Goal: Task Accomplishment & Management: Use online tool/utility

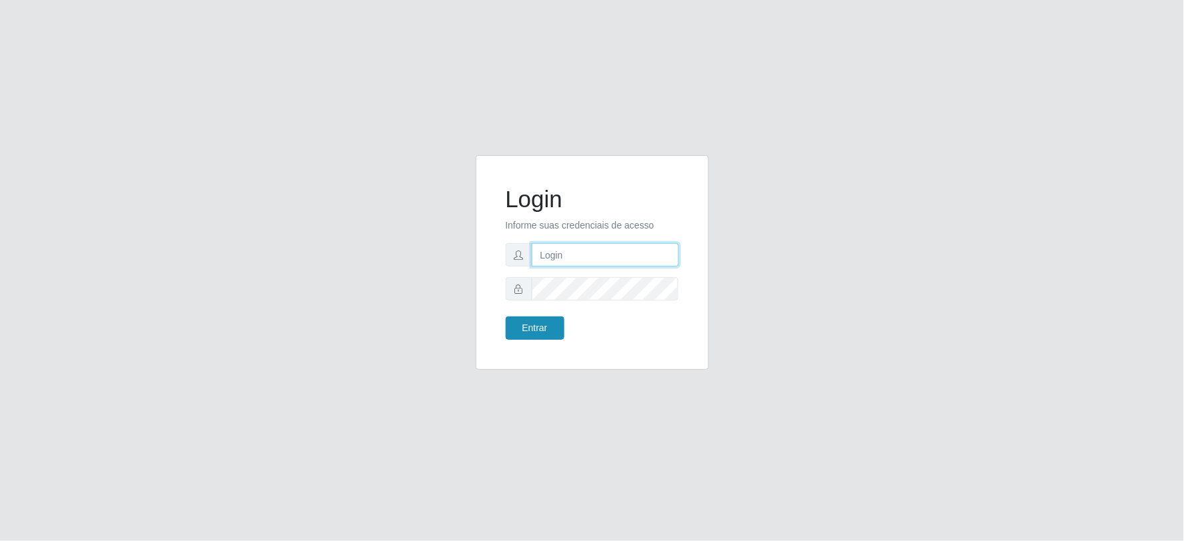
type input "[EMAIL_ADDRESS][DOMAIN_NAME]"
click at [533, 322] on button "Entrar" at bounding box center [535, 327] width 59 height 23
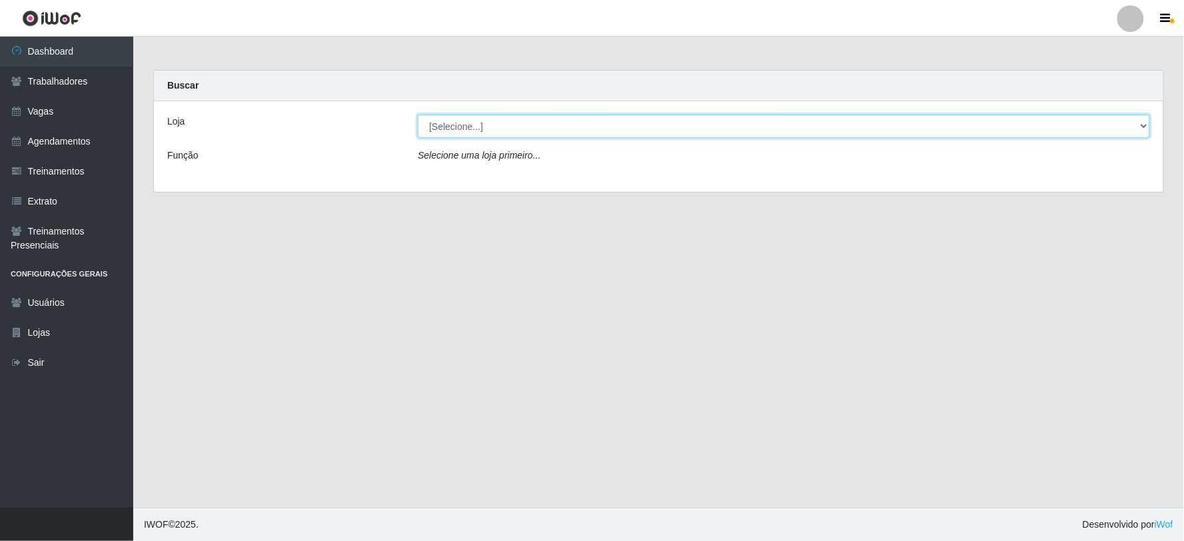
click at [675, 122] on select "[Selecione...] SuperFácil Atacado - Vale do Sol" at bounding box center [784, 126] width 732 height 23
select select "502"
click at [418, 115] on select "[Selecione...] SuperFácil Atacado - Vale do Sol" at bounding box center [784, 126] width 732 height 23
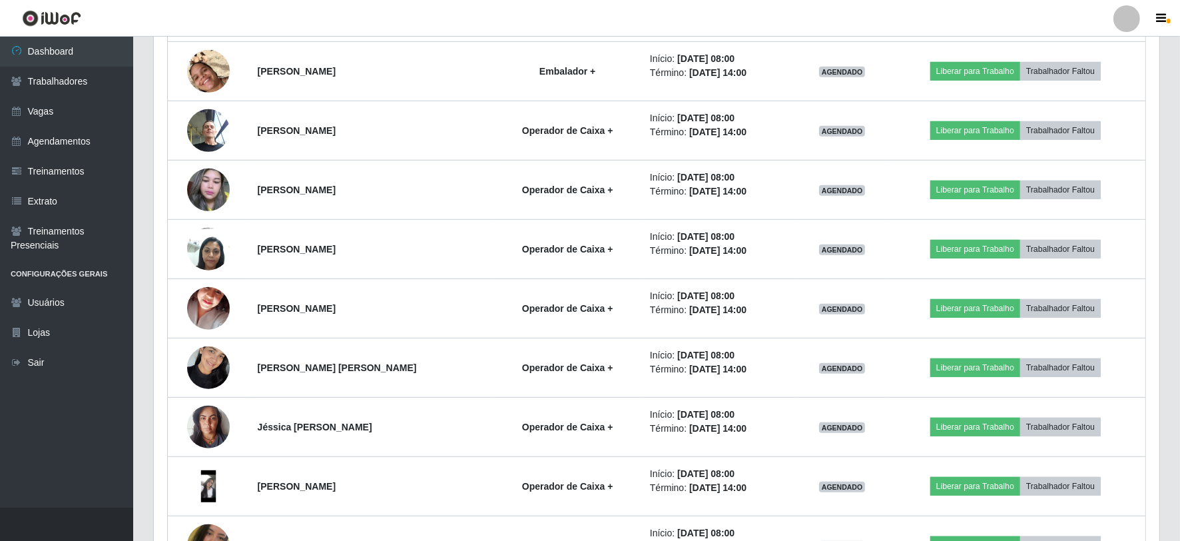
scroll to position [740, 0]
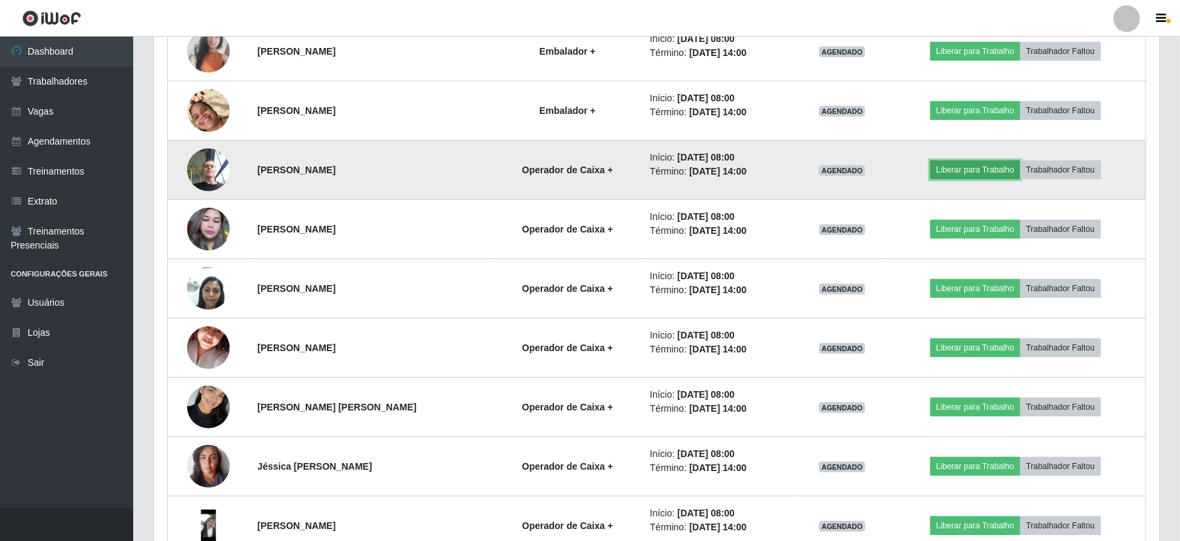
click at [983, 169] on button "Liberar para Trabalho" at bounding box center [975, 170] width 90 height 19
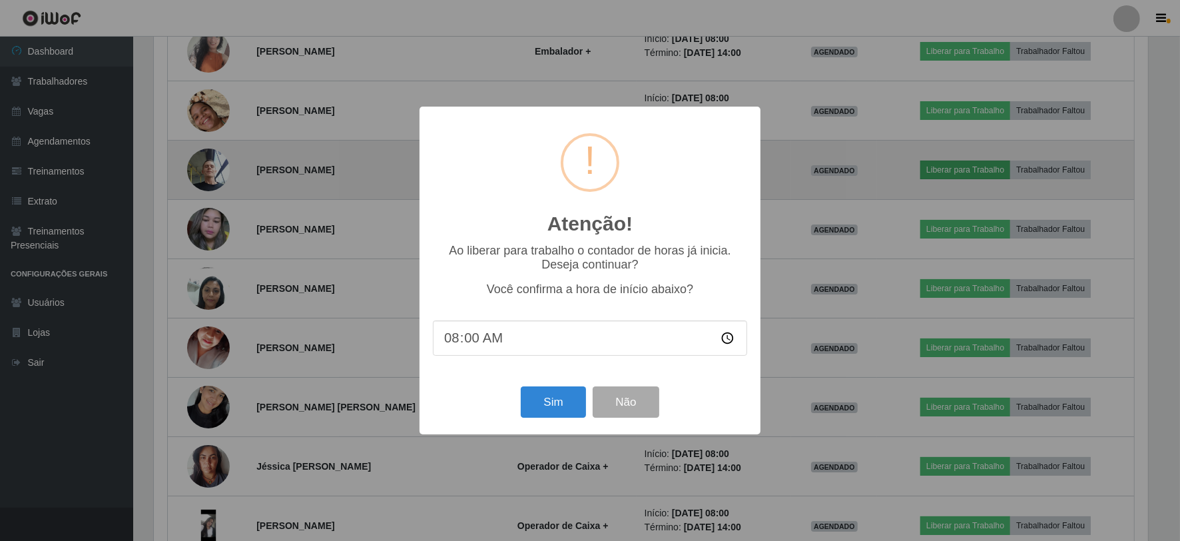
scroll to position [276, 997]
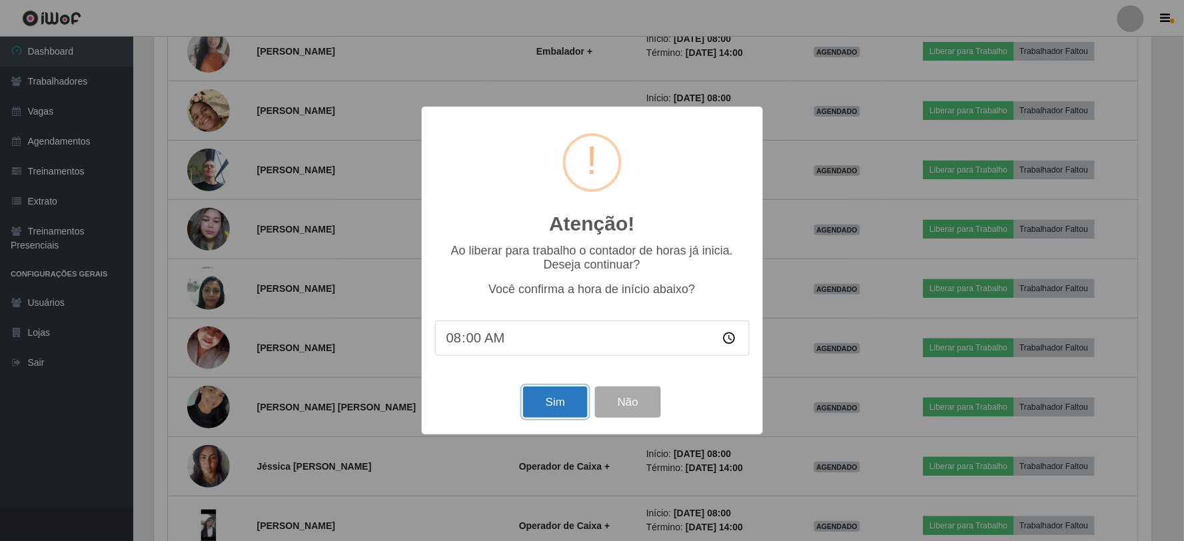
click at [563, 395] on button "Sim" at bounding box center [555, 401] width 65 height 31
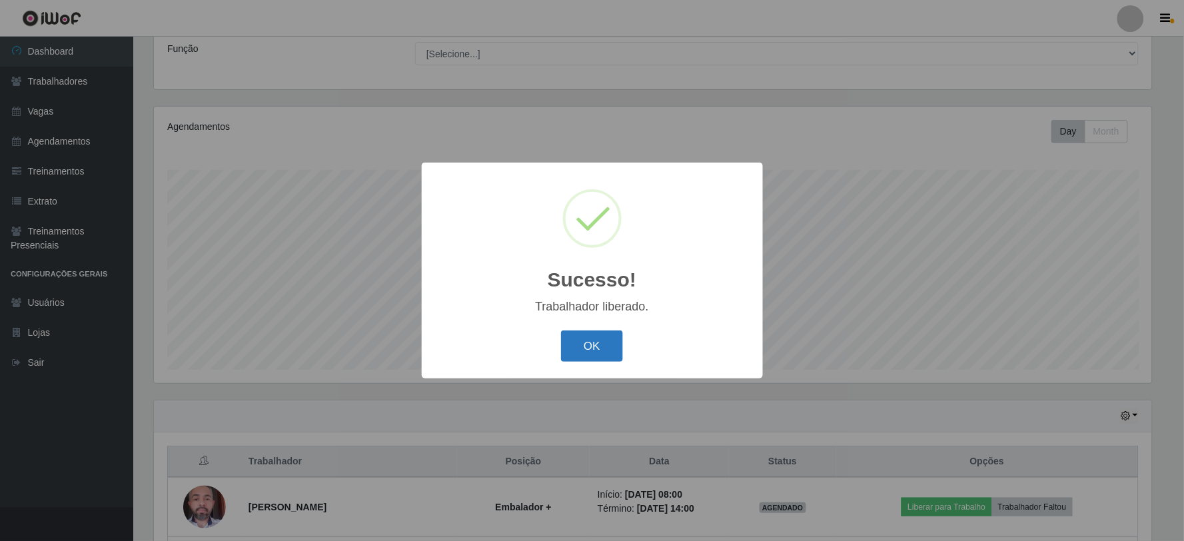
click at [595, 334] on button "OK" at bounding box center [592, 345] width 62 height 31
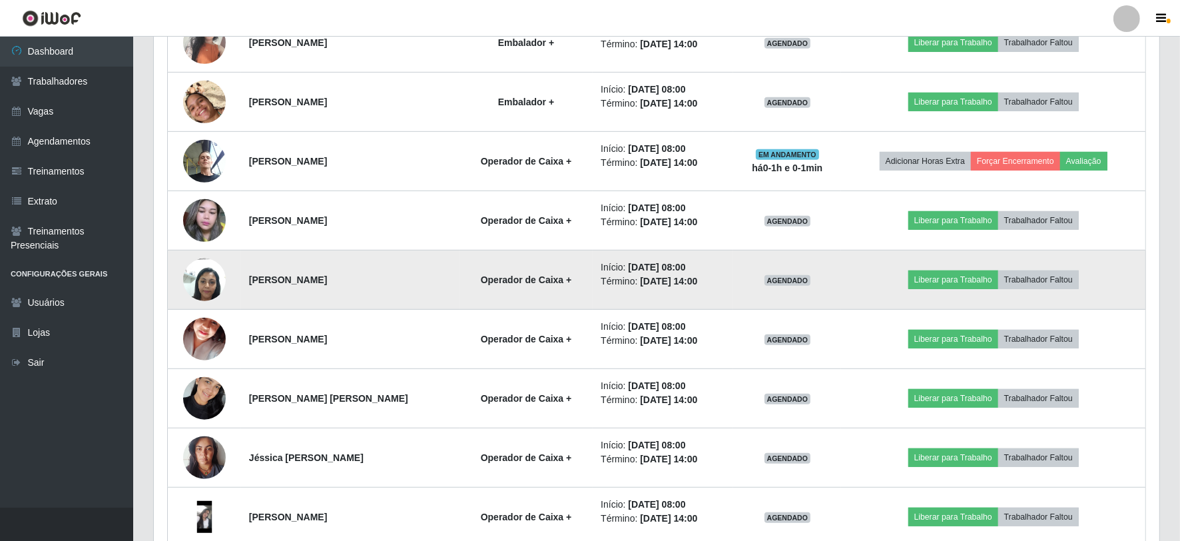
scroll to position [847, 0]
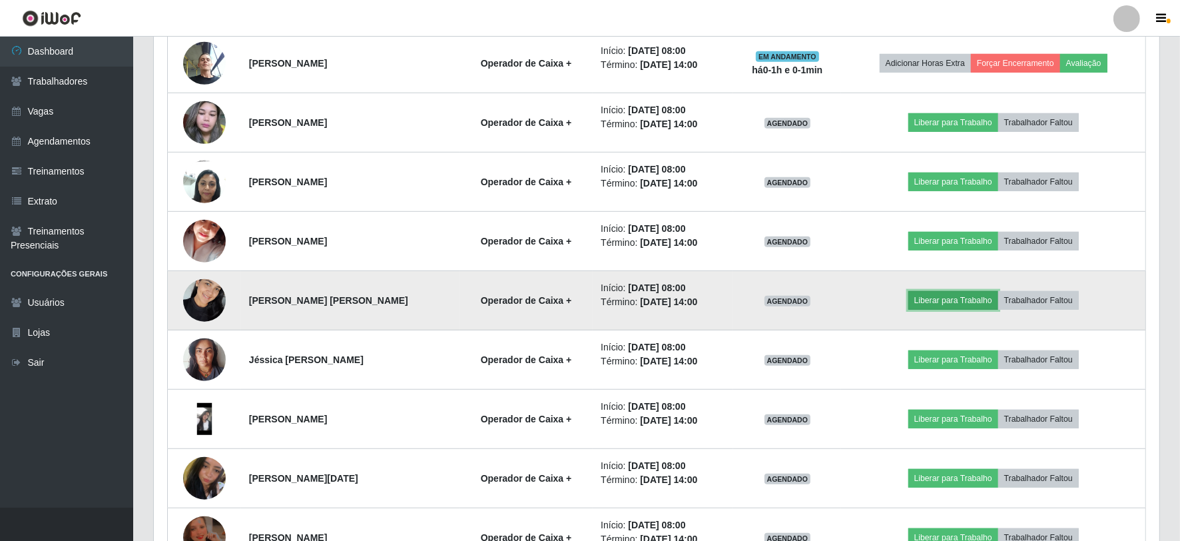
click at [954, 302] on button "Liberar para Trabalho" at bounding box center [953, 300] width 90 height 19
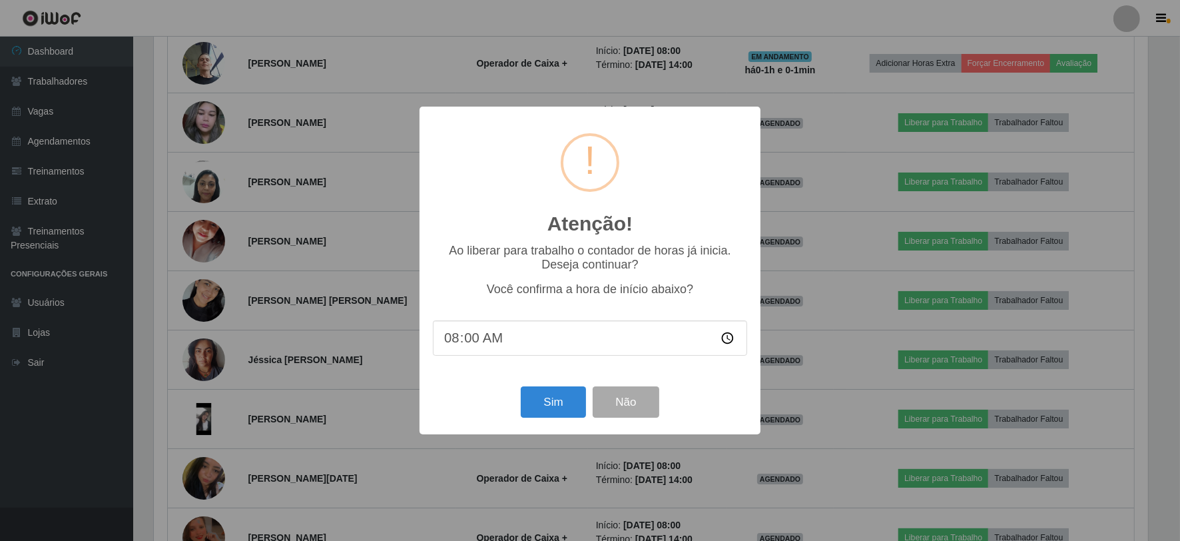
scroll to position [276, 997]
click at [560, 401] on button "Sim" at bounding box center [555, 401] width 65 height 31
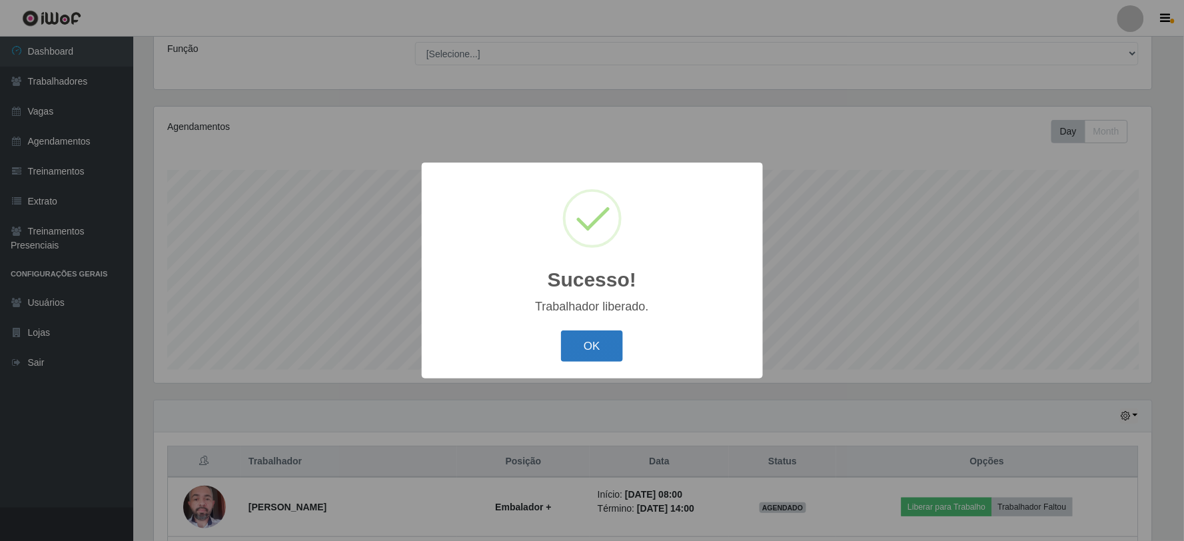
click at [605, 344] on button "OK" at bounding box center [592, 345] width 62 height 31
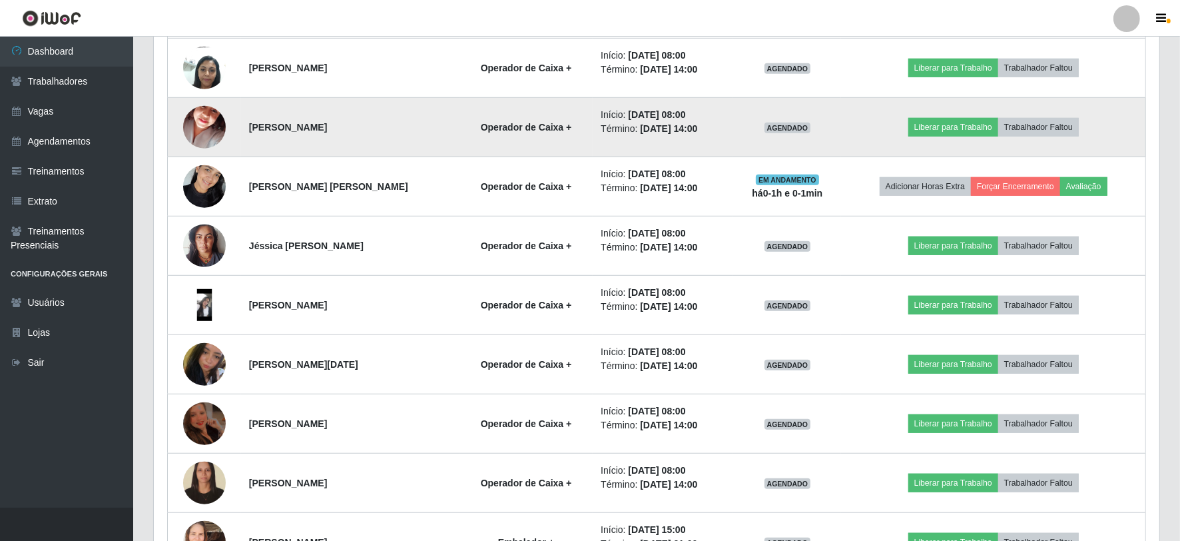
scroll to position [994, 0]
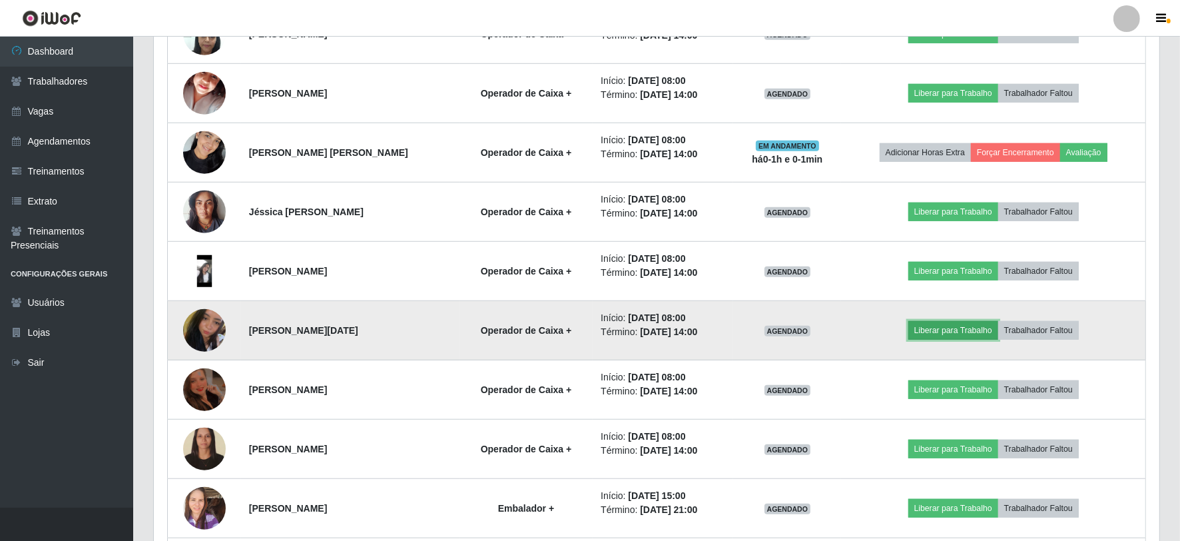
click at [952, 324] on button "Liberar para Trabalho" at bounding box center [953, 330] width 90 height 19
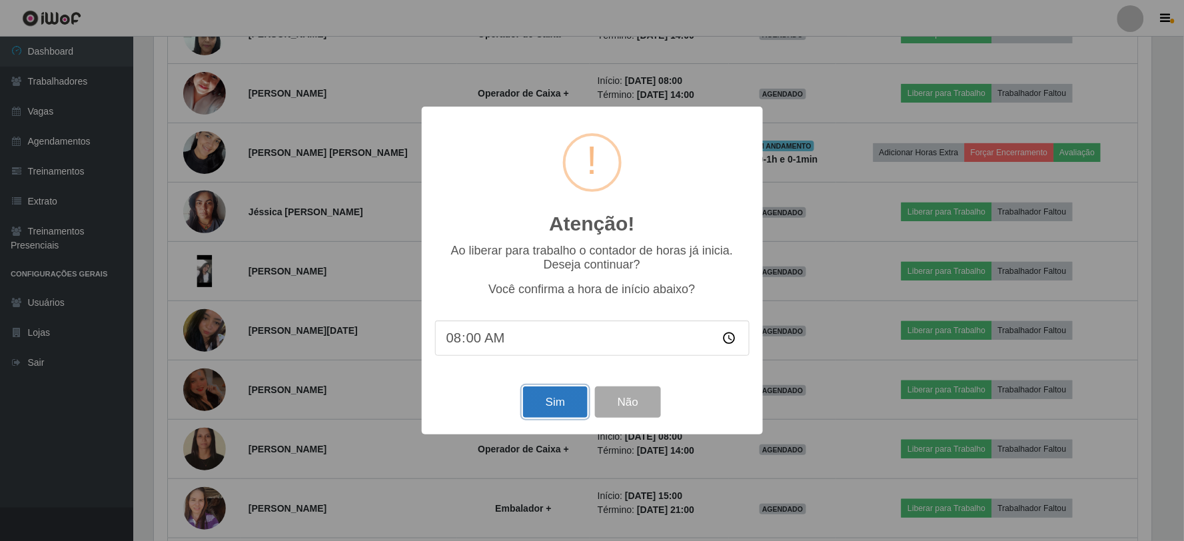
click at [563, 400] on button "Sim" at bounding box center [555, 401] width 65 height 31
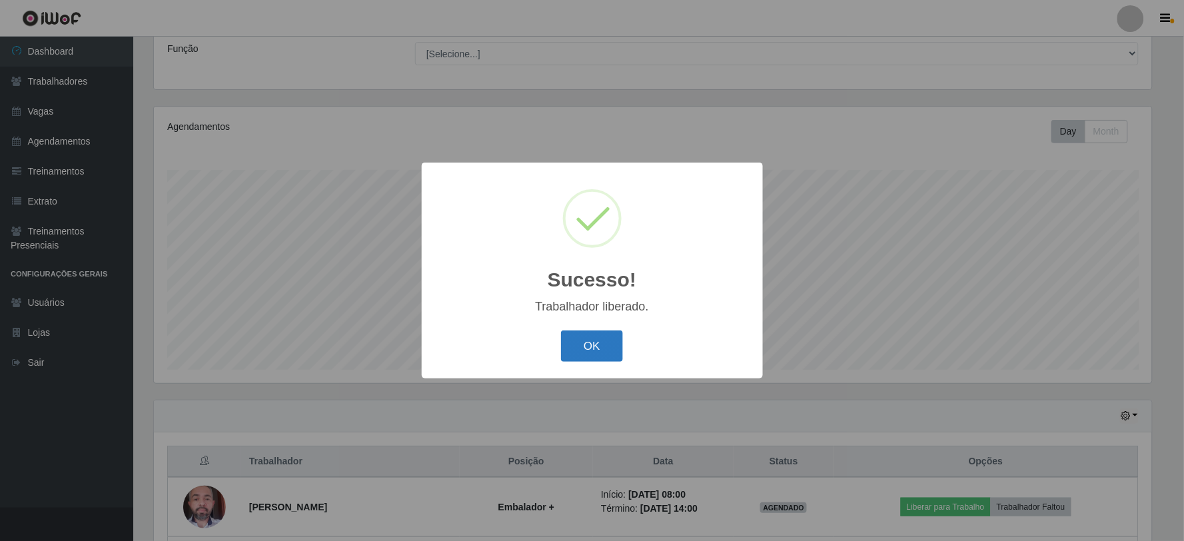
click at [595, 349] on button "OK" at bounding box center [592, 345] width 62 height 31
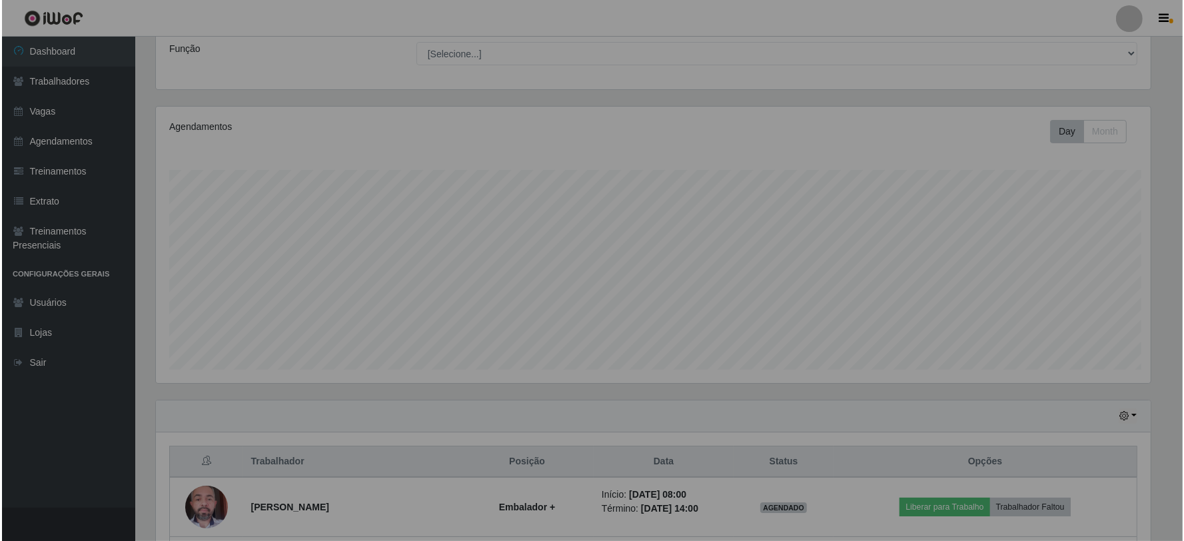
scroll to position [276, 1006]
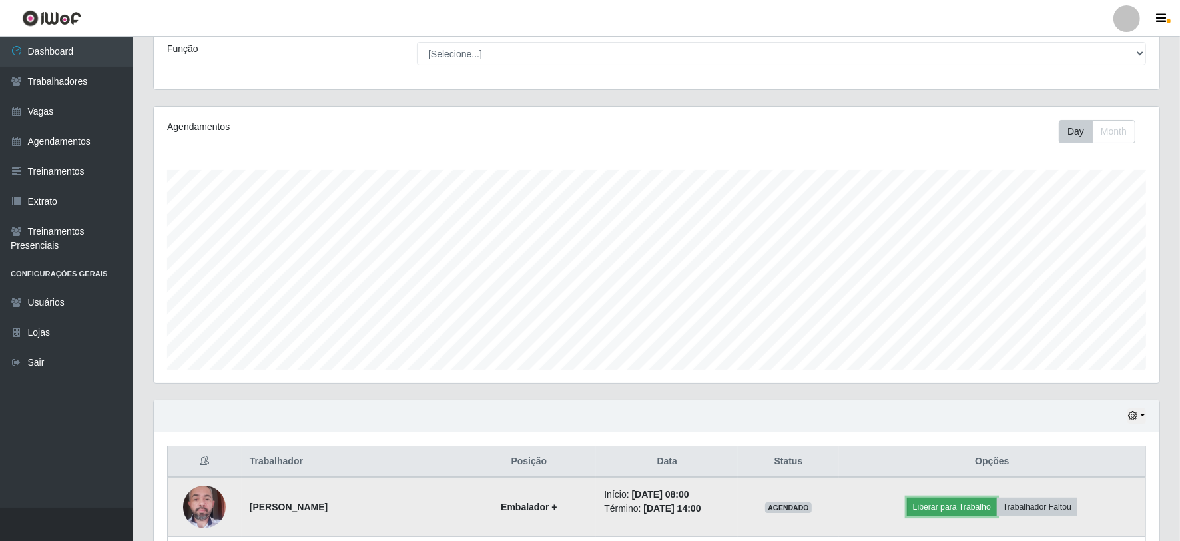
click at [949, 510] on button "Liberar para Trabalho" at bounding box center [952, 507] width 90 height 19
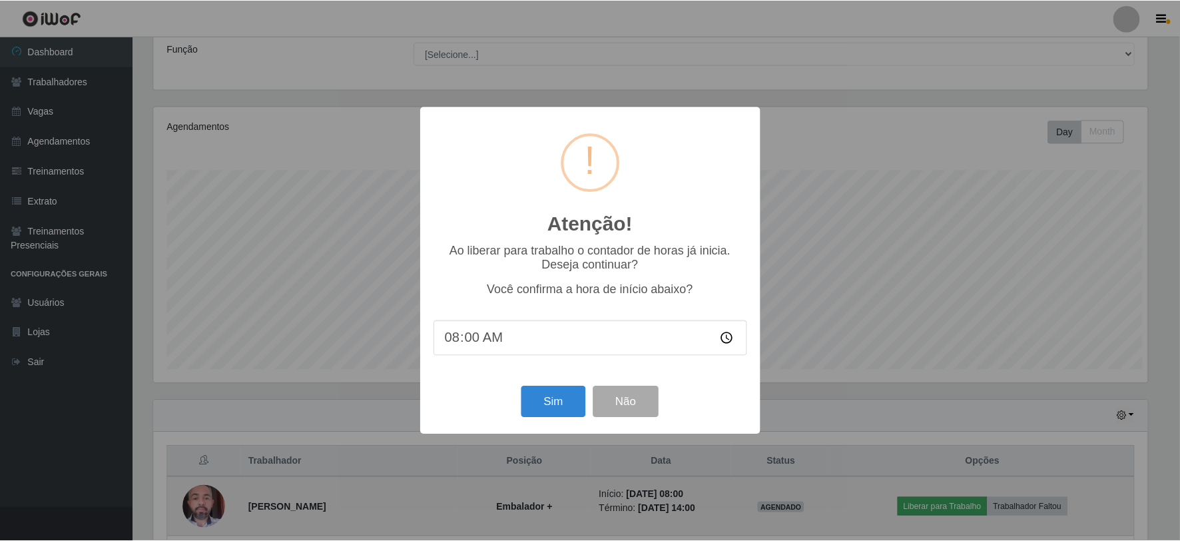
scroll to position [276, 997]
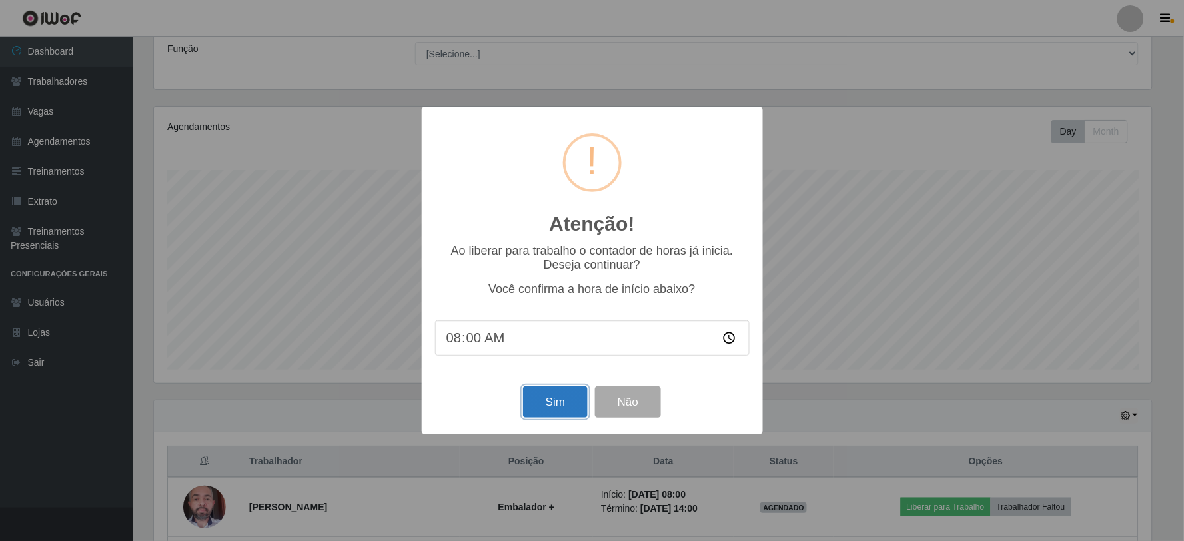
click at [558, 400] on button "Sim" at bounding box center [555, 401] width 65 height 31
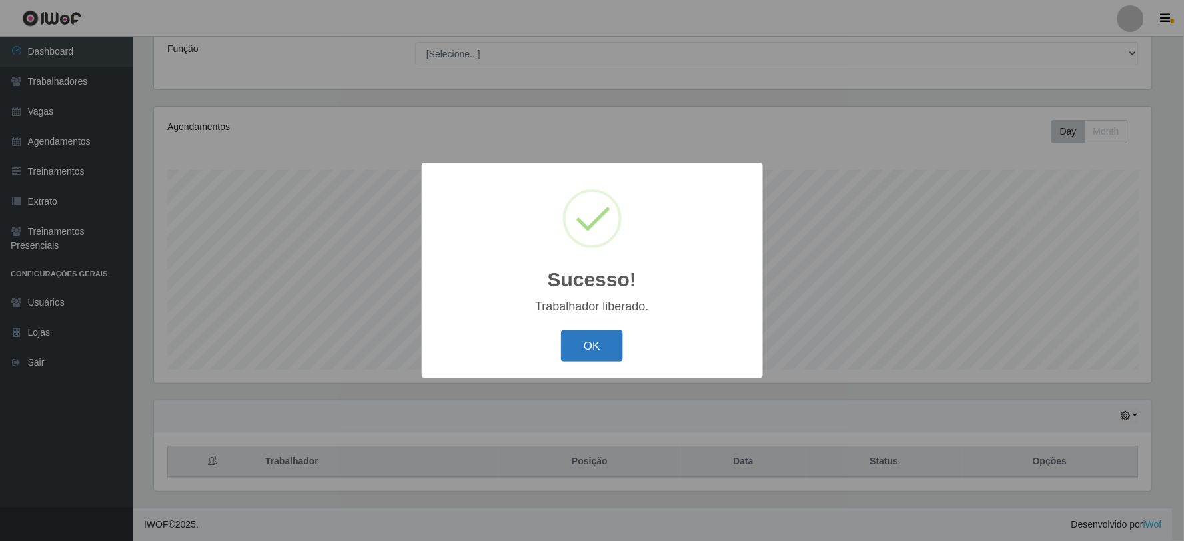
click at [597, 337] on button "OK" at bounding box center [592, 345] width 62 height 31
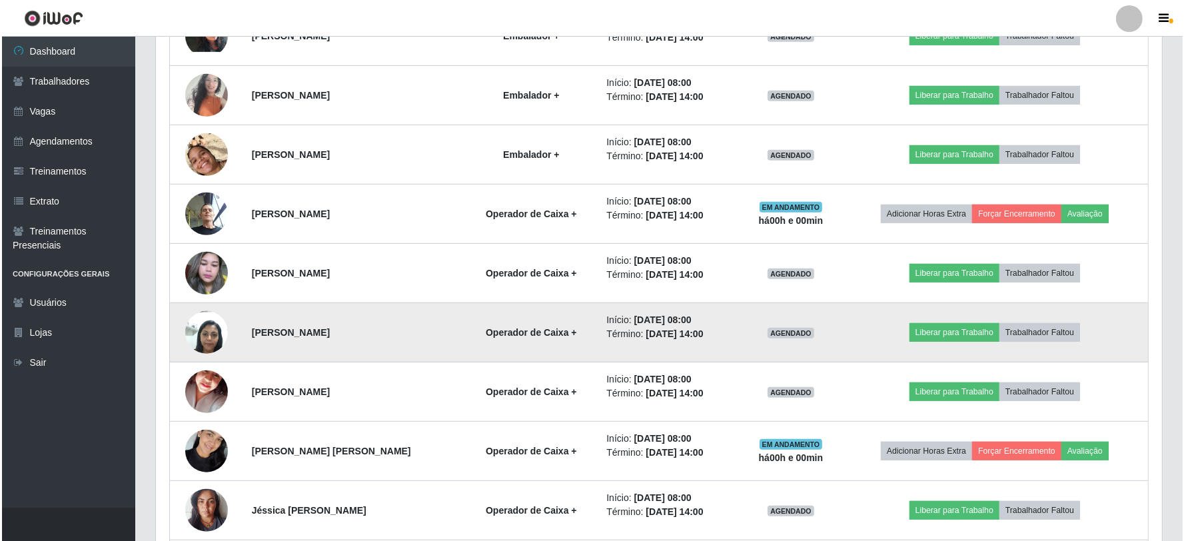
scroll to position [698, 0]
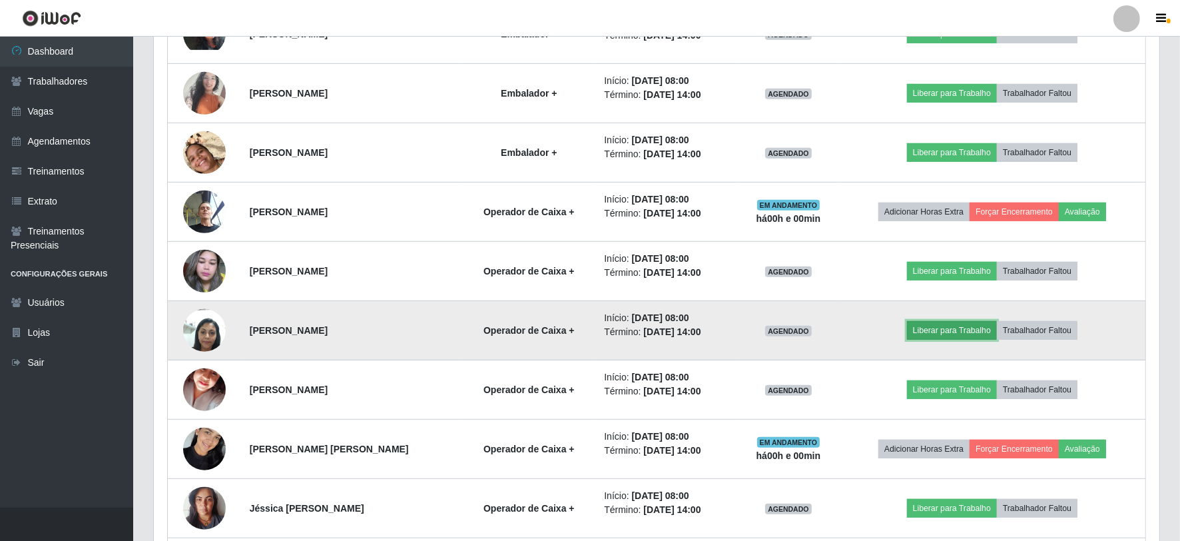
click at [957, 332] on button "Liberar para Trabalho" at bounding box center [952, 330] width 90 height 19
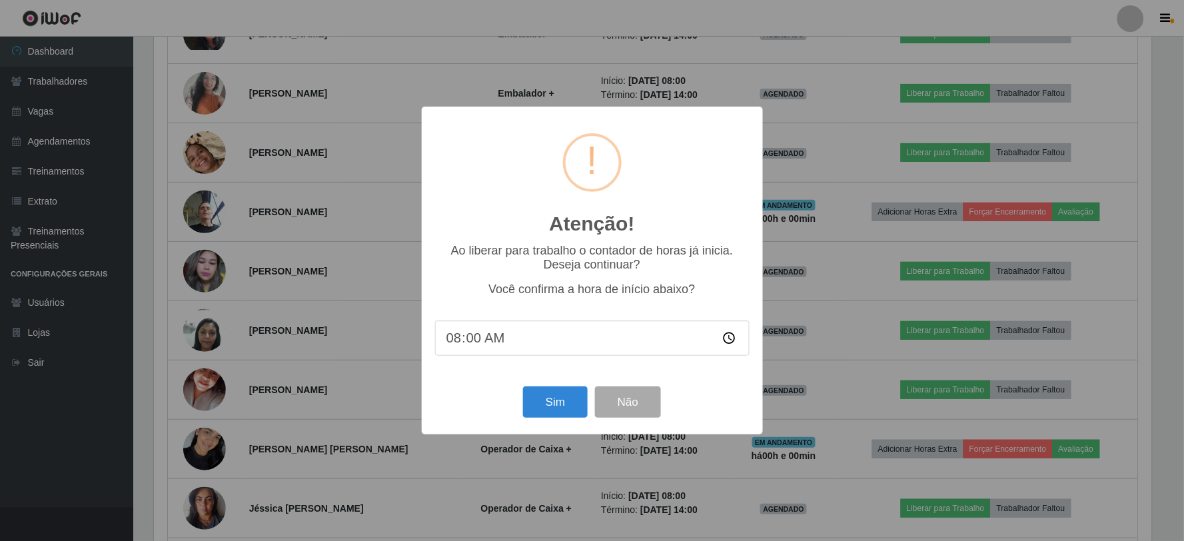
scroll to position [276, 997]
click at [555, 408] on button "Sim" at bounding box center [555, 401] width 65 height 31
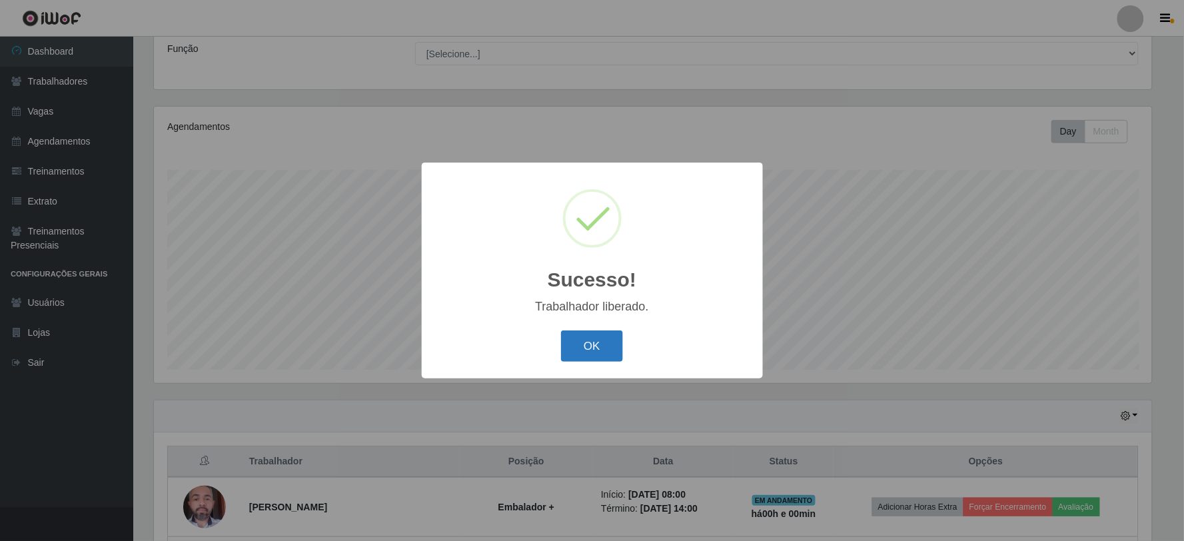
click at [591, 342] on button "OK" at bounding box center [592, 345] width 62 height 31
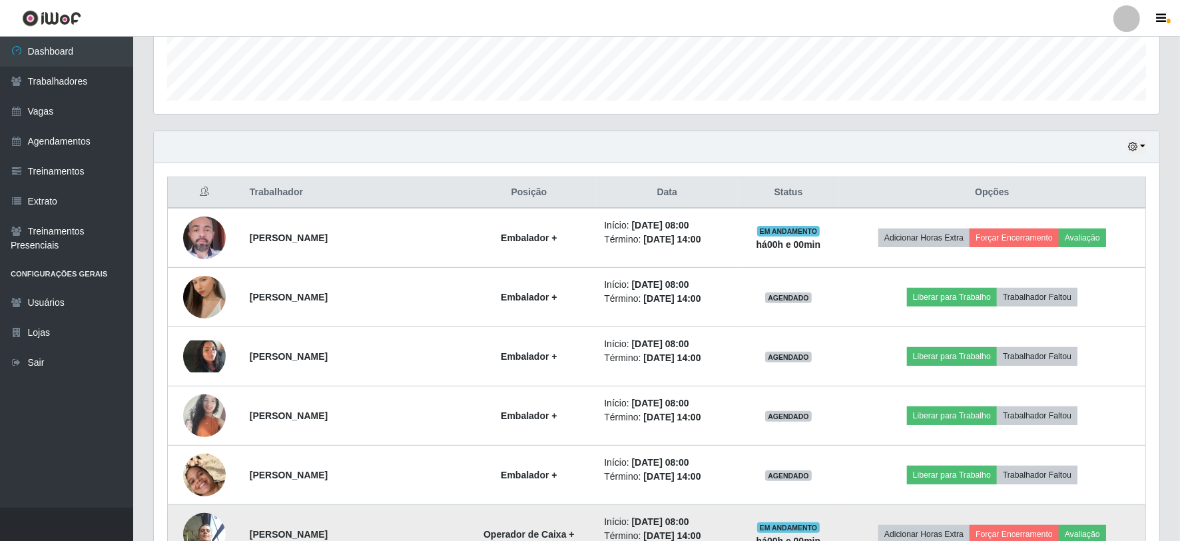
scroll to position [402, 0]
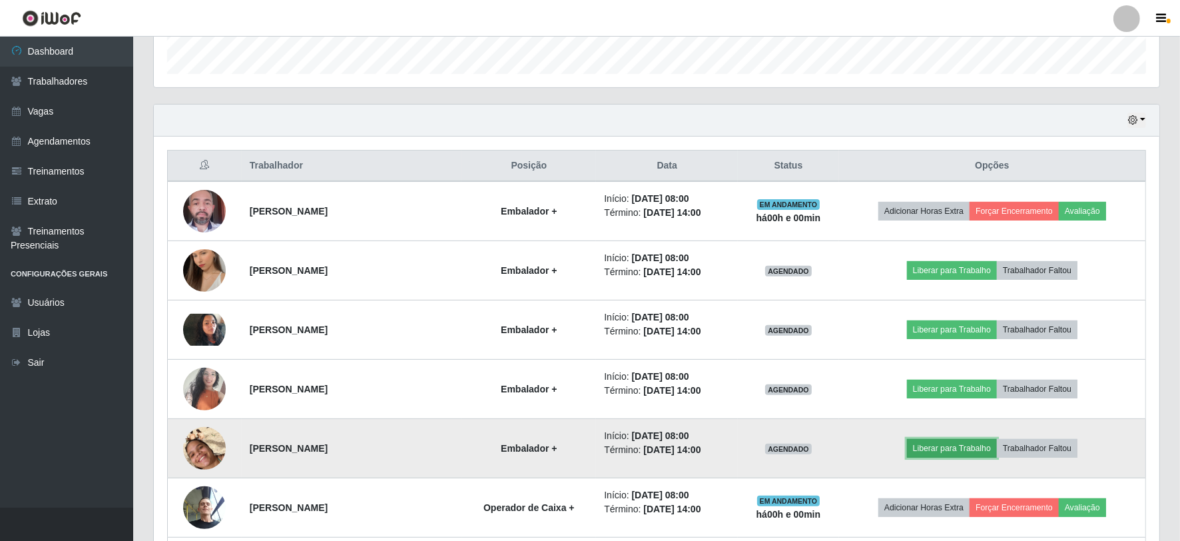
click at [970, 448] on button "Liberar para Trabalho" at bounding box center [952, 448] width 90 height 19
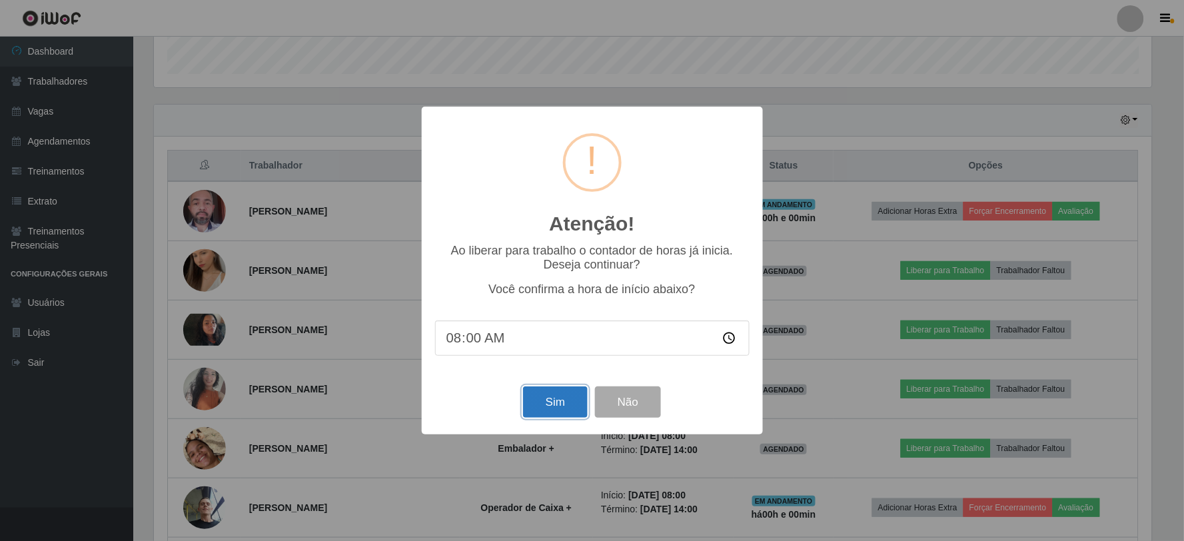
click at [555, 404] on button "Sim" at bounding box center [555, 401] width 65 height 31
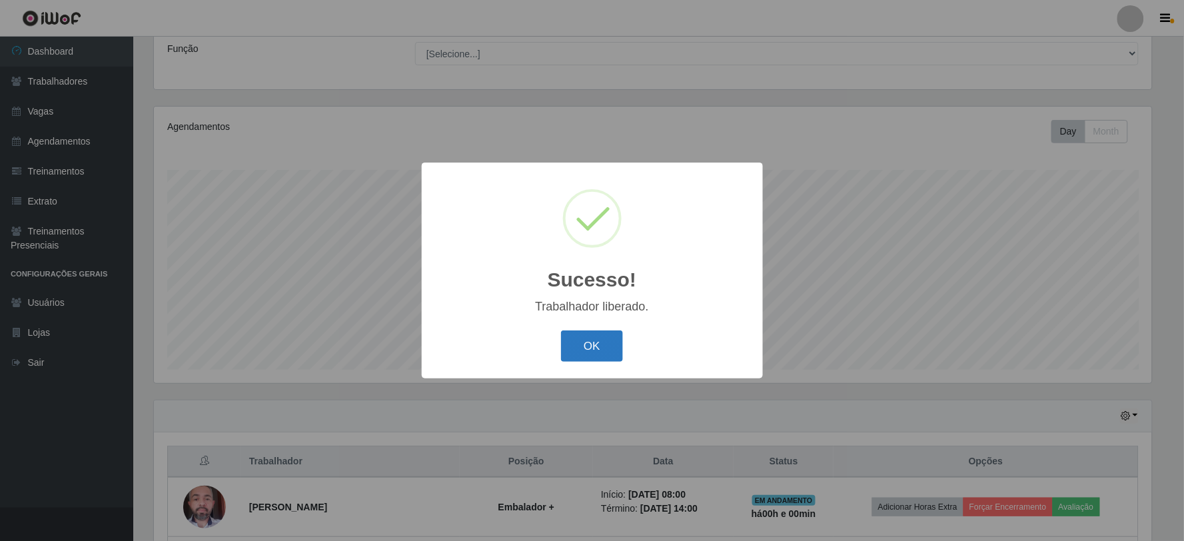
click at [577, 342] on button "OK" at bounding box center [592, 345] width 62 height 31
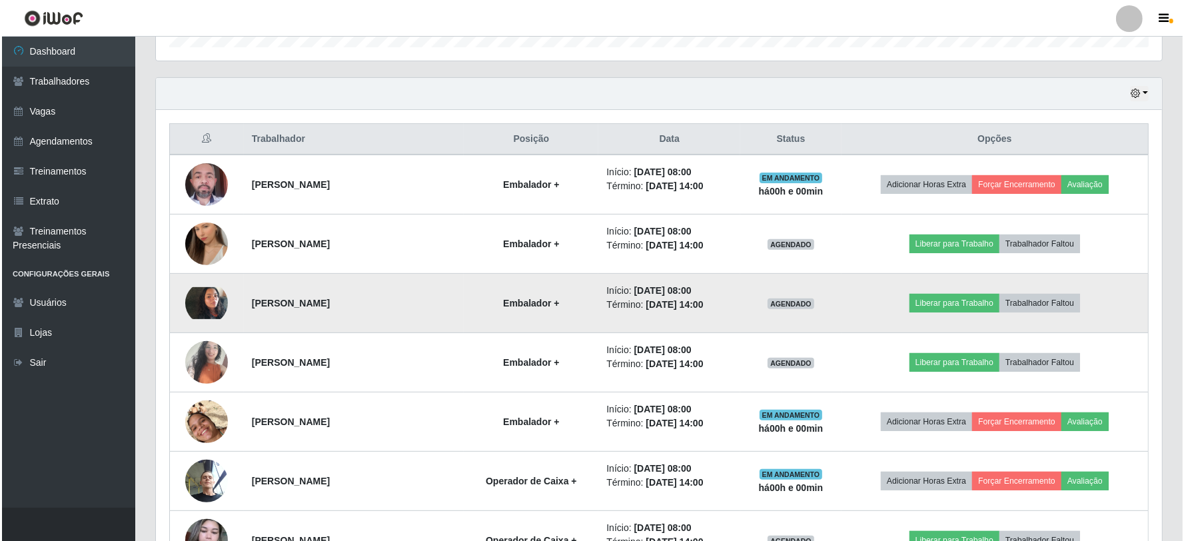
scroll to position [402, 0]
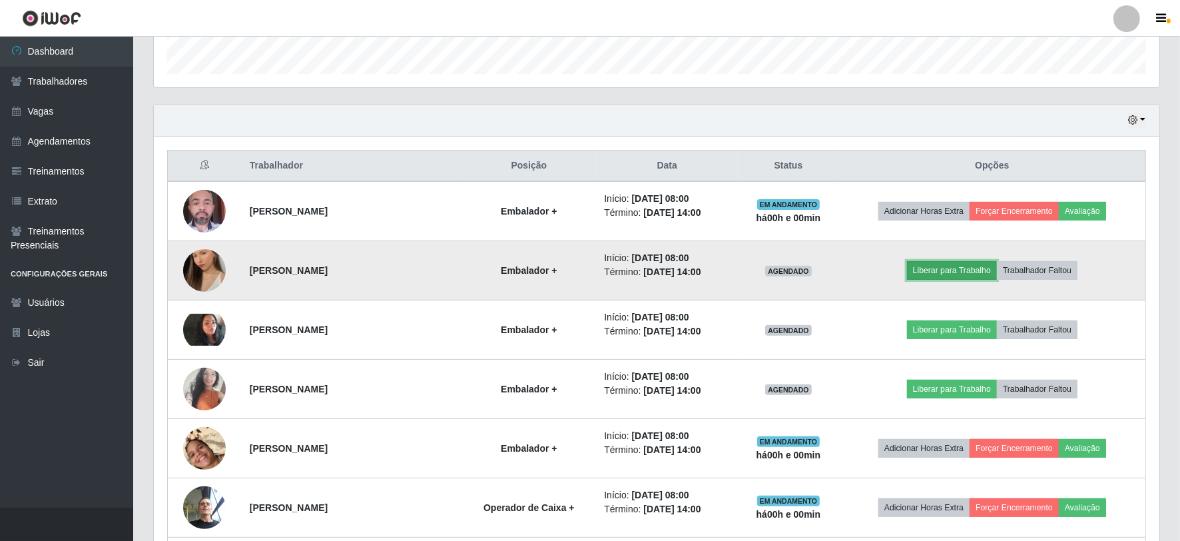
click at [948, 261] on button "Liberar para Trabalho" at bounding box center [952, 270] width 90 height 19
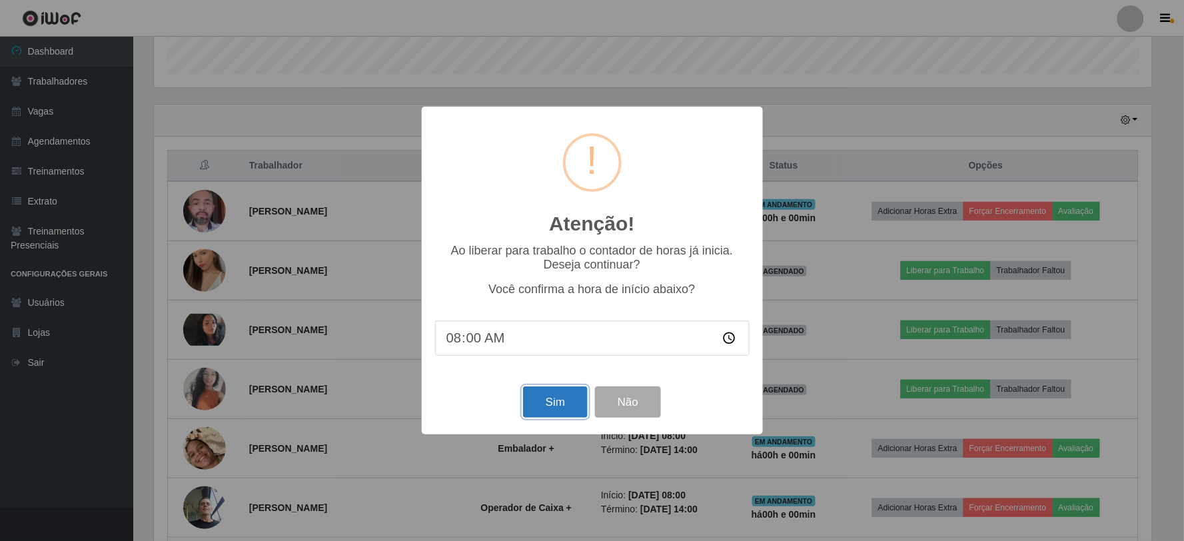
click at [555, 396] on button "Sim" at bounding box center [555, 401] width 65 height 31
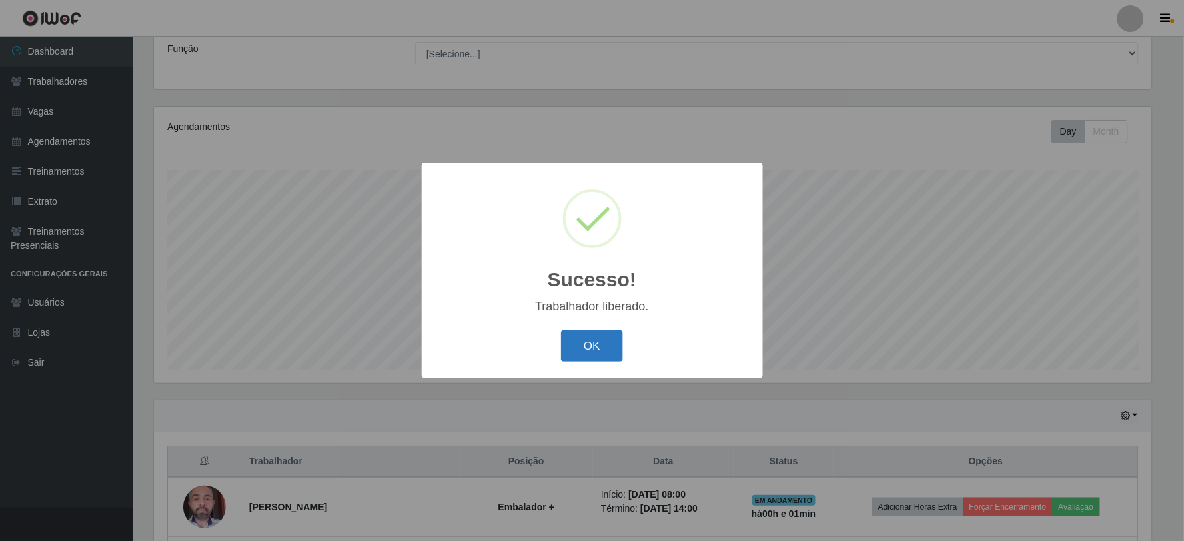
click at [593, 340] on button "OK" at bounding box center [592, 345] width 62 height 31
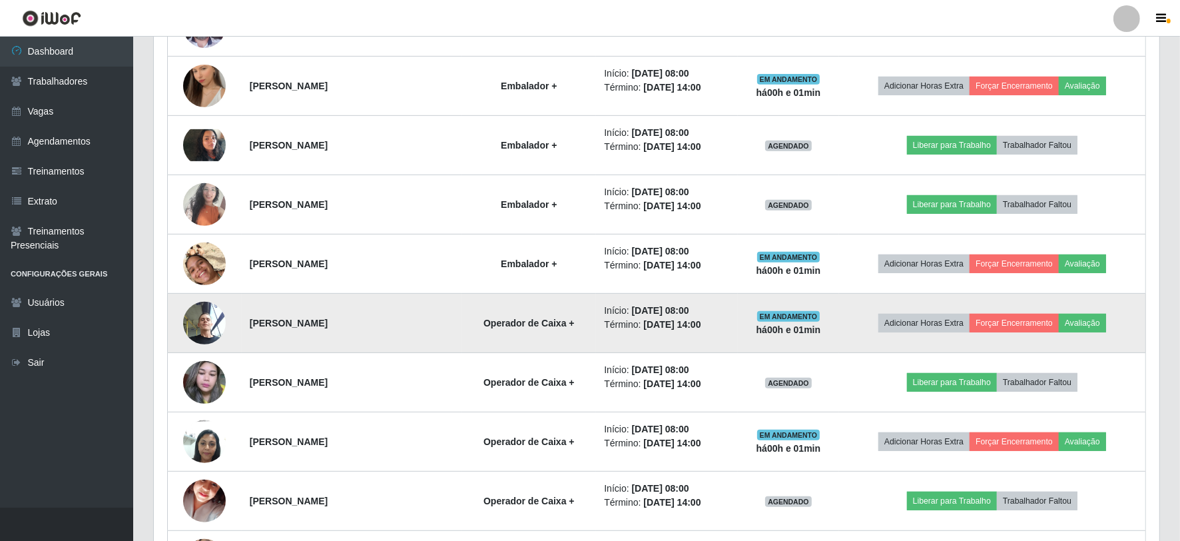
scroll to position [550, 0]
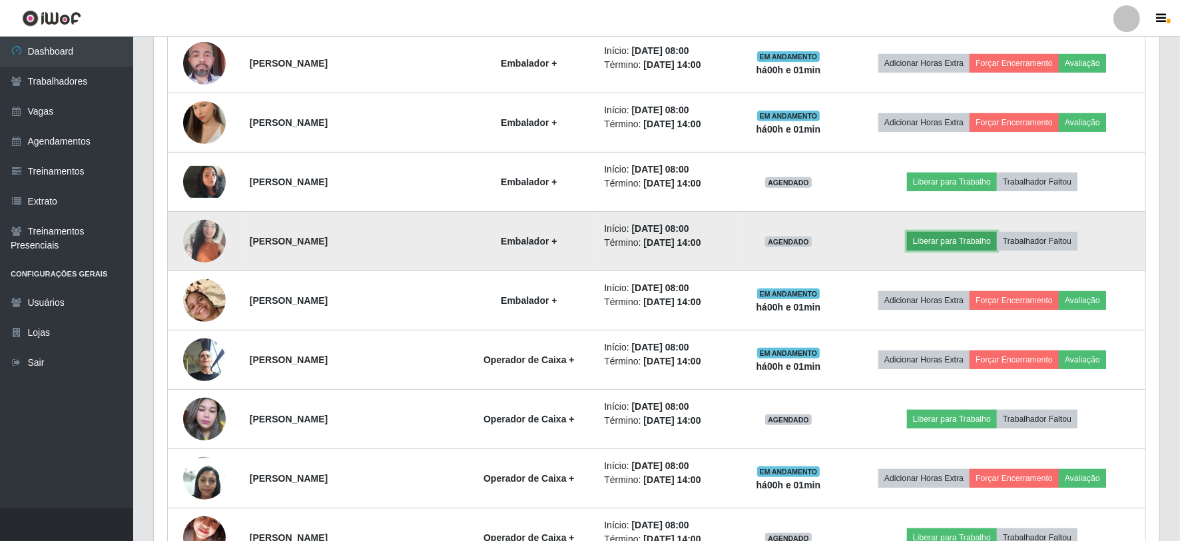
click at [954, 242] on button "Liberar para Trabalho" at bounding box center [952, 241] width 90 height 19
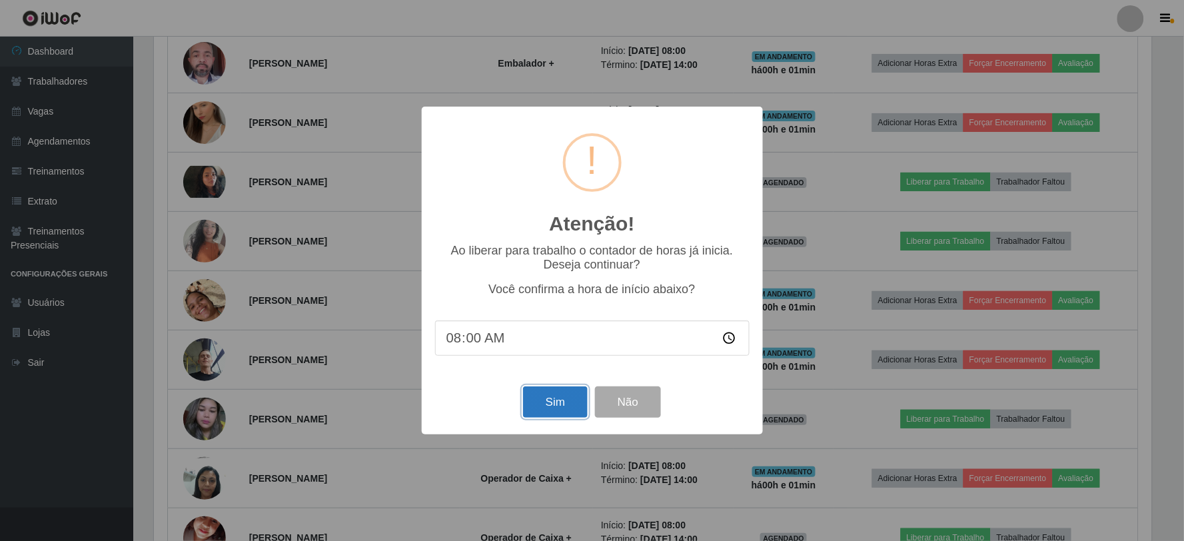
click at [547, 396] on button "Sim" at bounding box center [555, 401] width 65 height 31
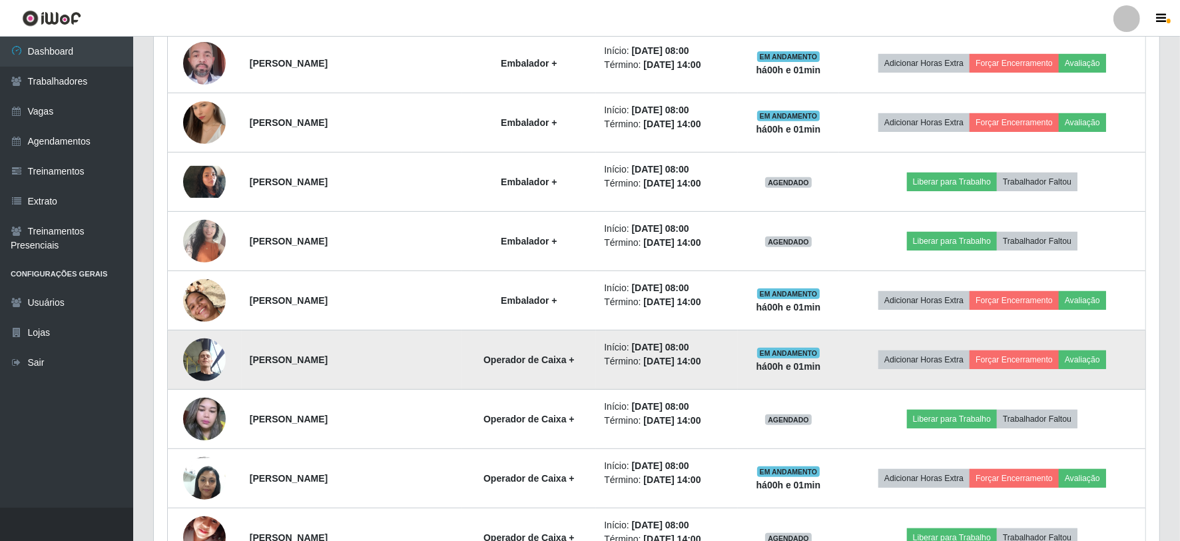
scroll to position [0, 0]
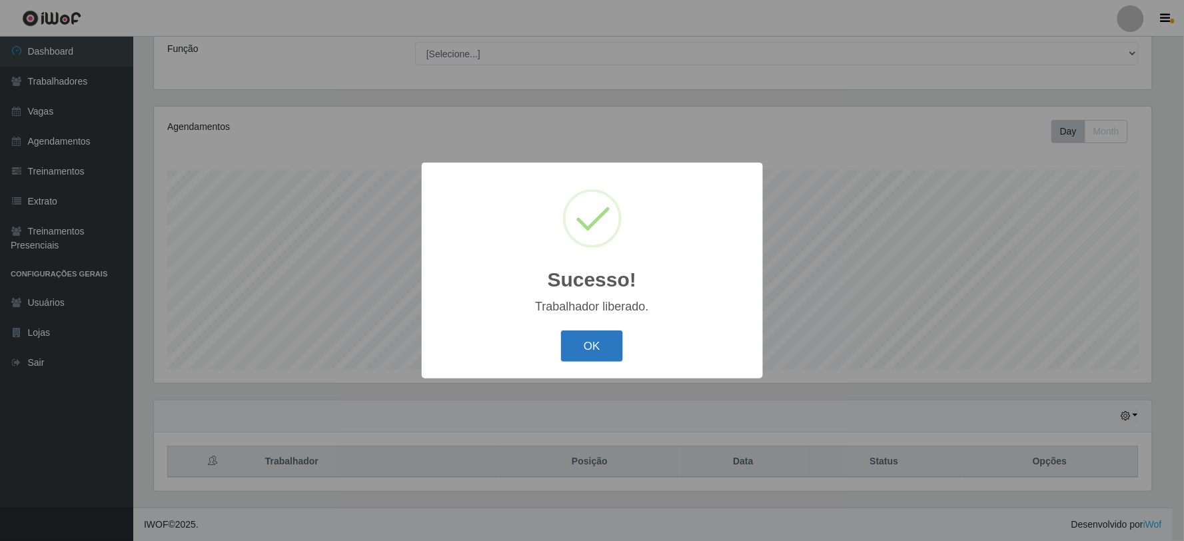
click at [591, 346] on button "OK" at bounding box center [592, 345] width 62 height 31
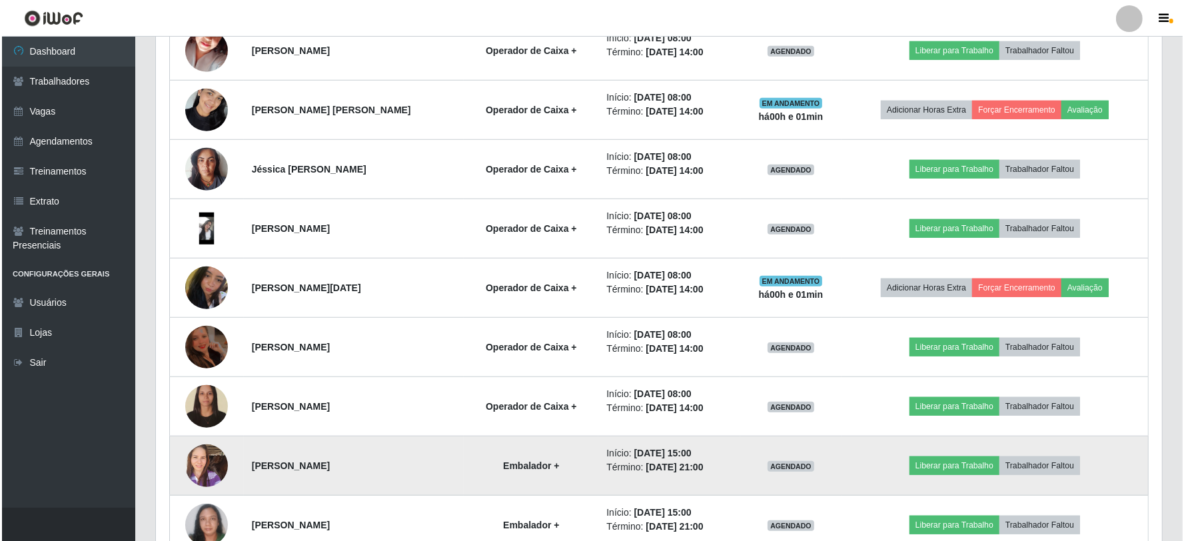
scroll to position [994, 0]
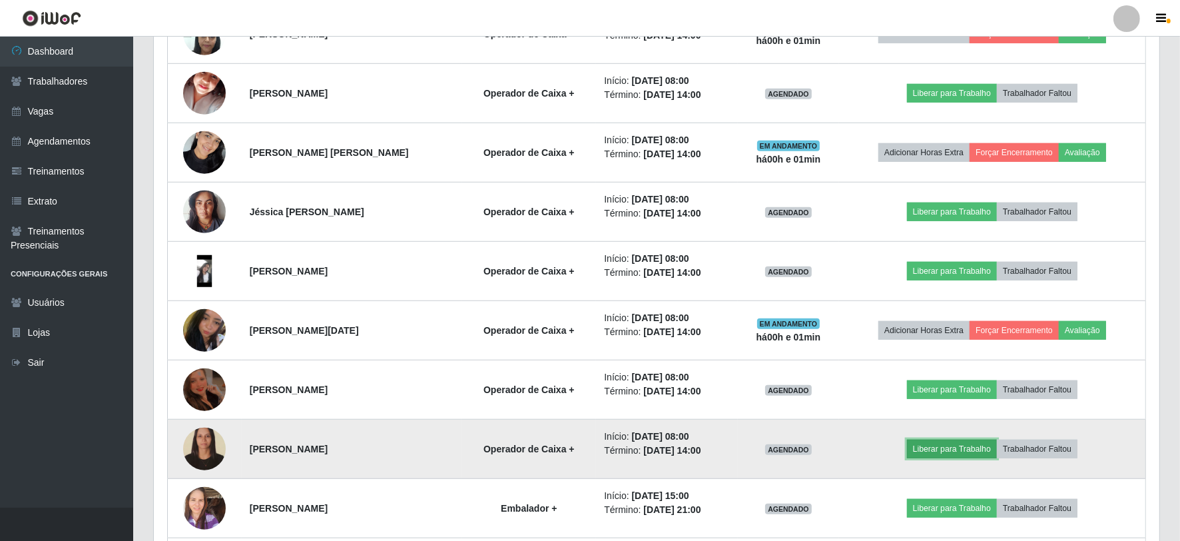
click at [968, 448] on button "Liberar para Trabalho" at bounding box center [952, 449] width 90 height 19
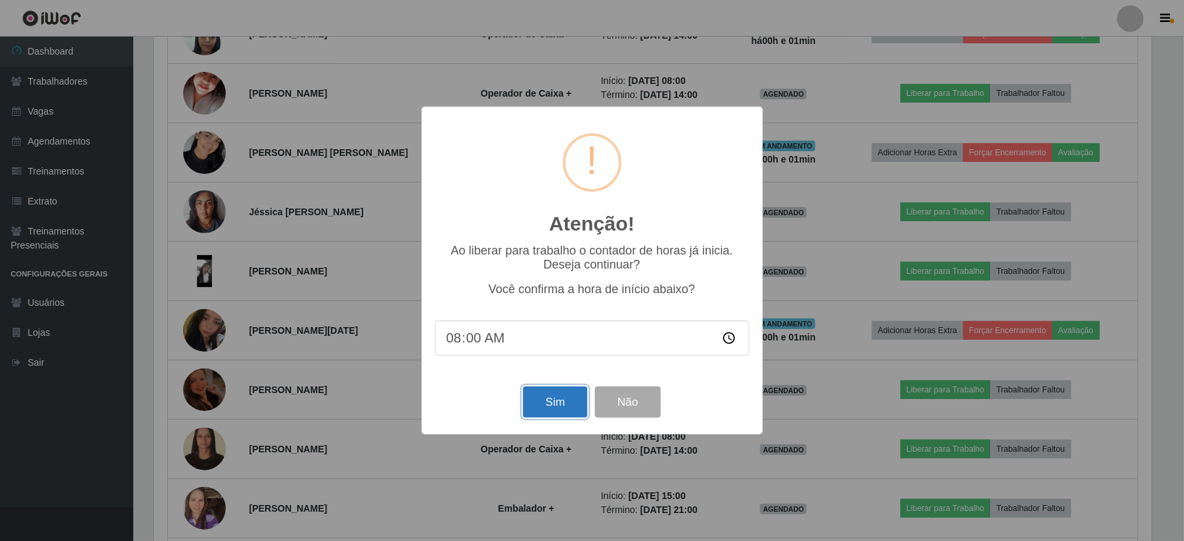
click at [540, 402] on button "Sim" at bounding box center [555, 401] width 65 height 31
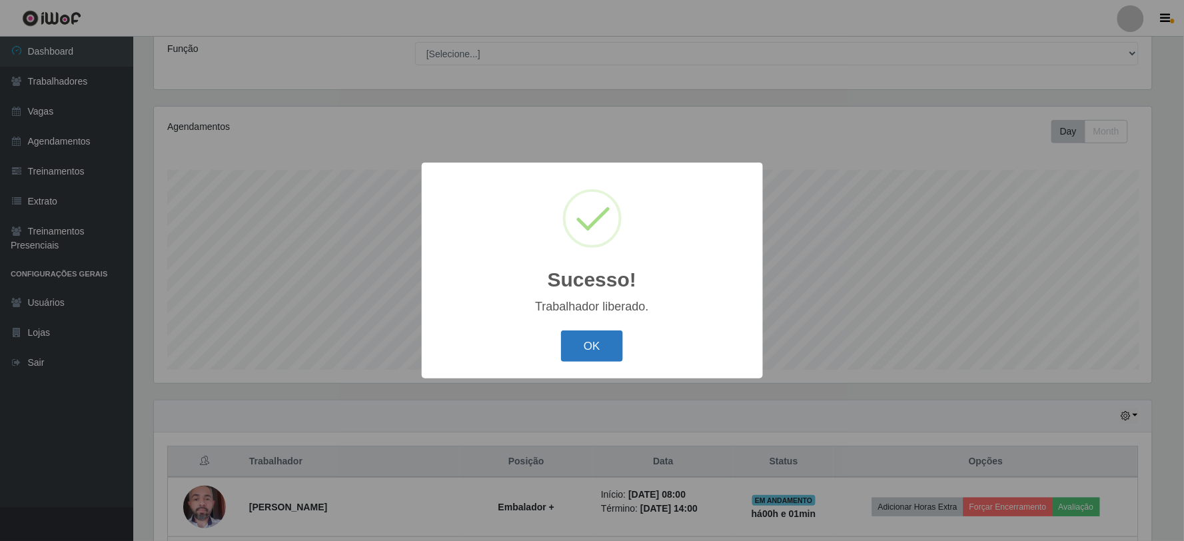
click at [589, 336] on button "OK" at bounding box center [592, 345] width 62 height 31
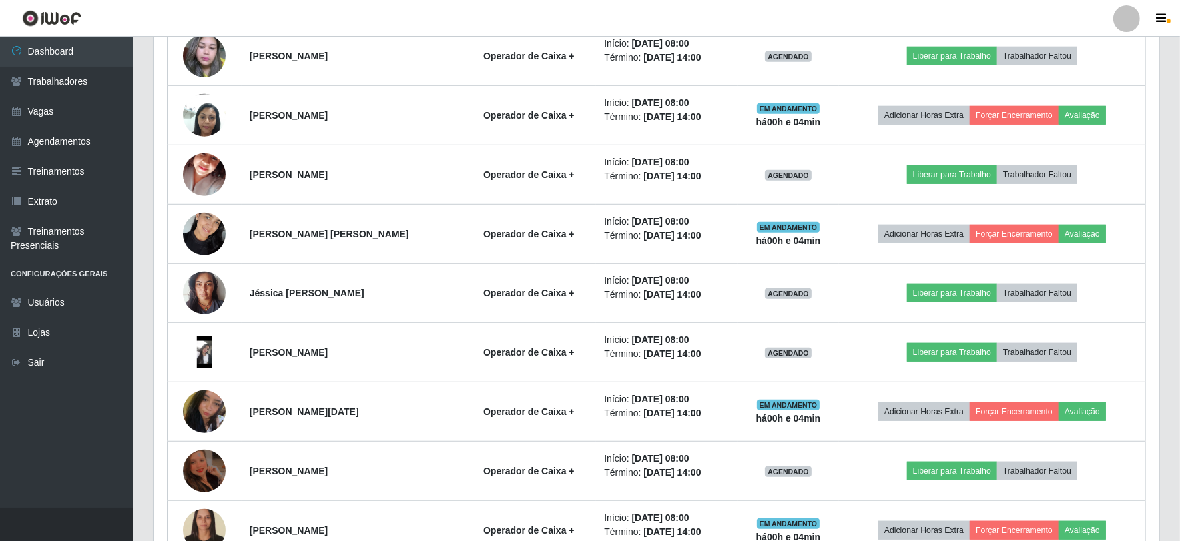
scroll to position [920, 0]
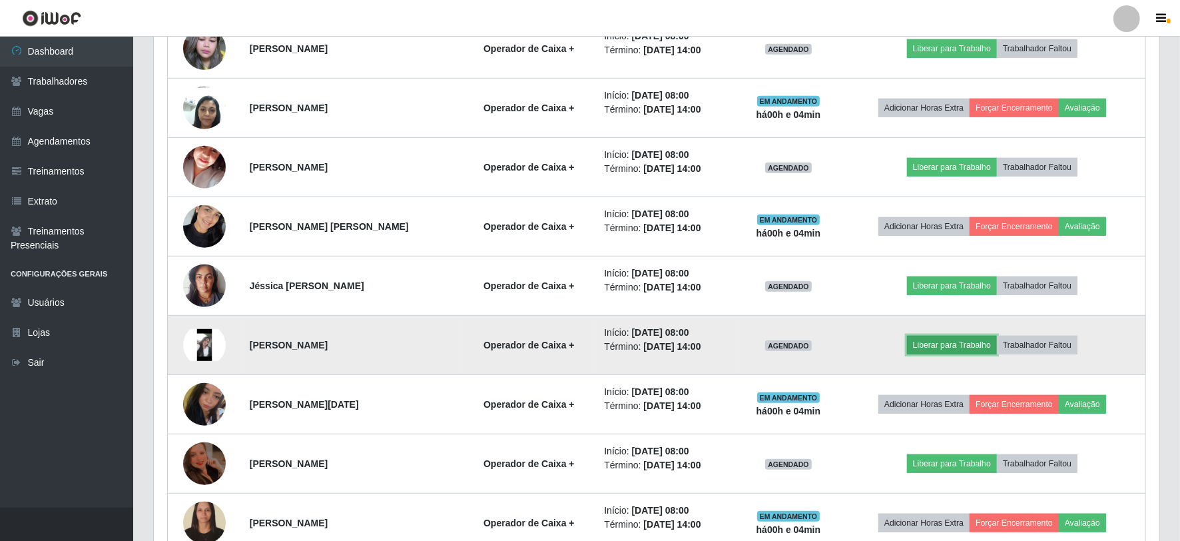
click at [953, 348] on button "Liberar para Trabalho" at bounding box center [952, 345] width 90 height 19
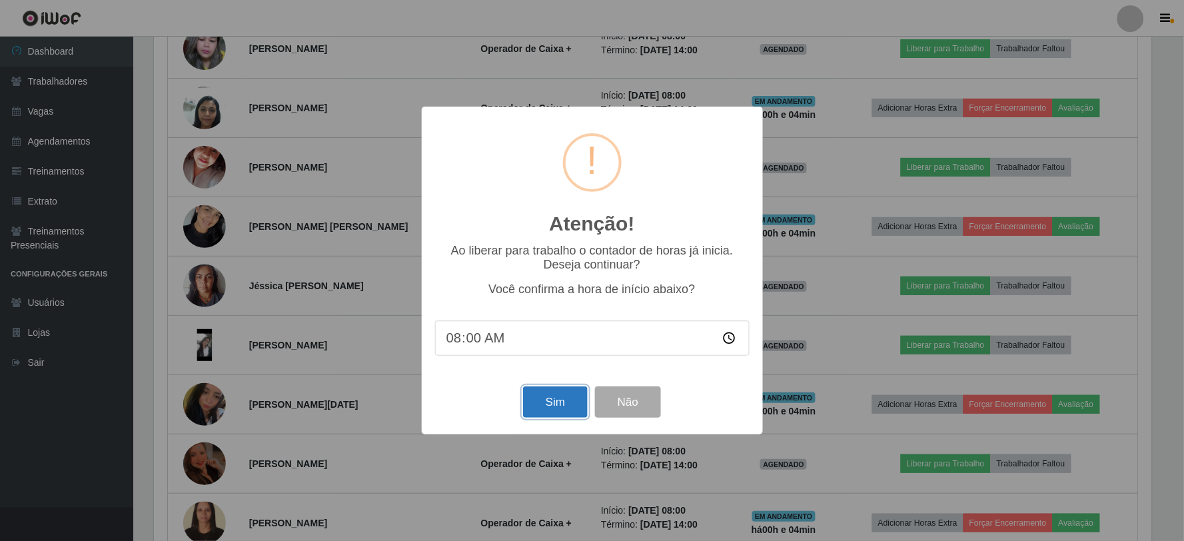
click at [551, 405] on button "Sim" at bounding box center [555, 401] width 65 height 31
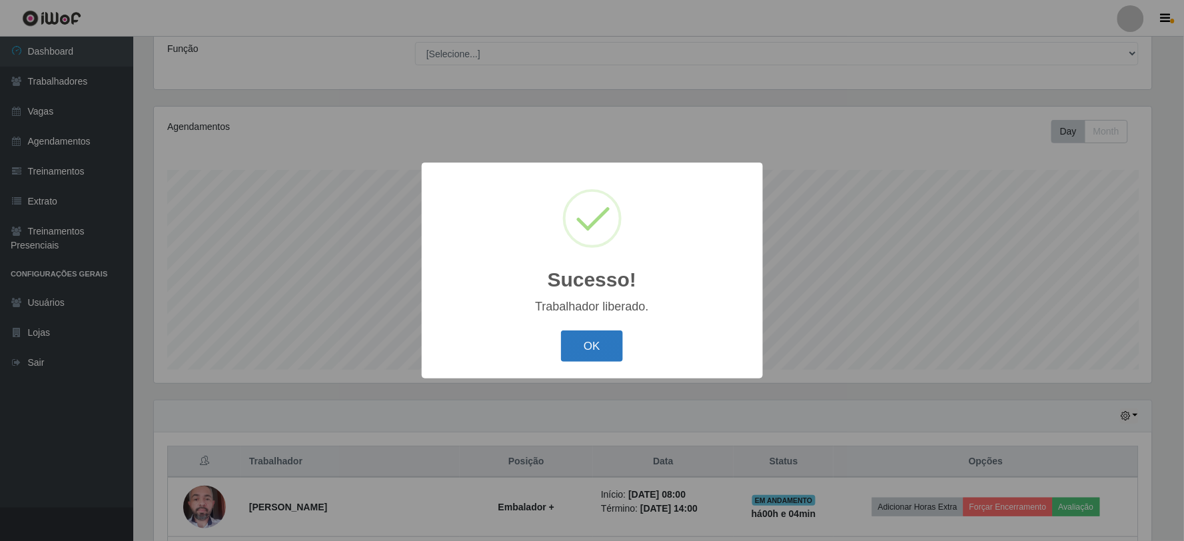
click at [585, 344] on button "OK" at bounding box center [592, 345] width 62 height 31
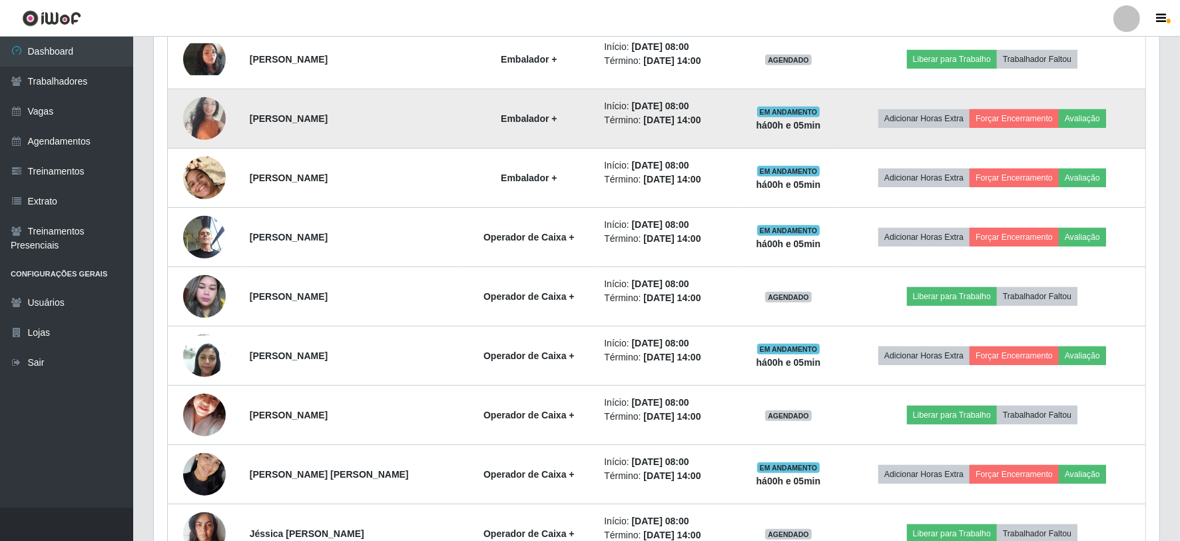
scroll to position [698, 0]
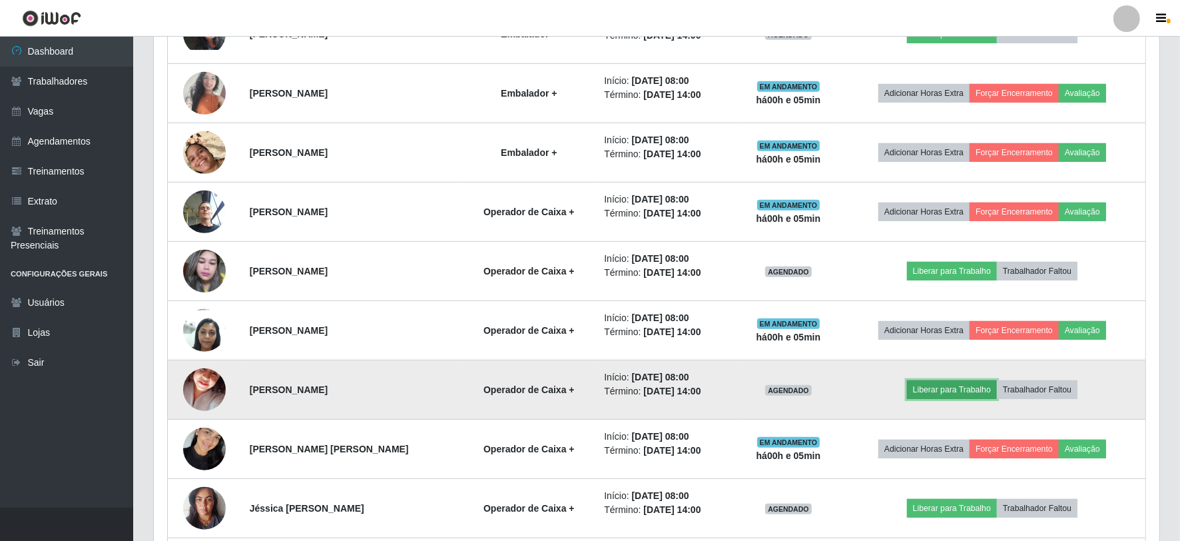
click at [967, 390] on button "Liberar para Trabalho" at bounding box center [952, 389] width 90 height 19
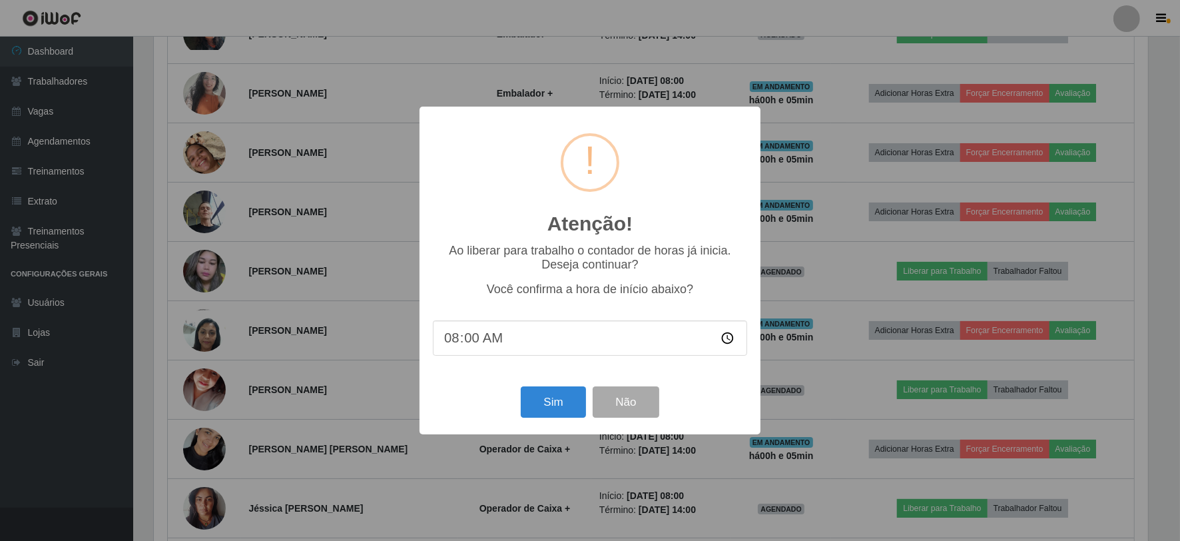
scroll to position [276, 997]
click at [547, 398] on button "Sim" at bounding box center [555, 401] width 65 height 31
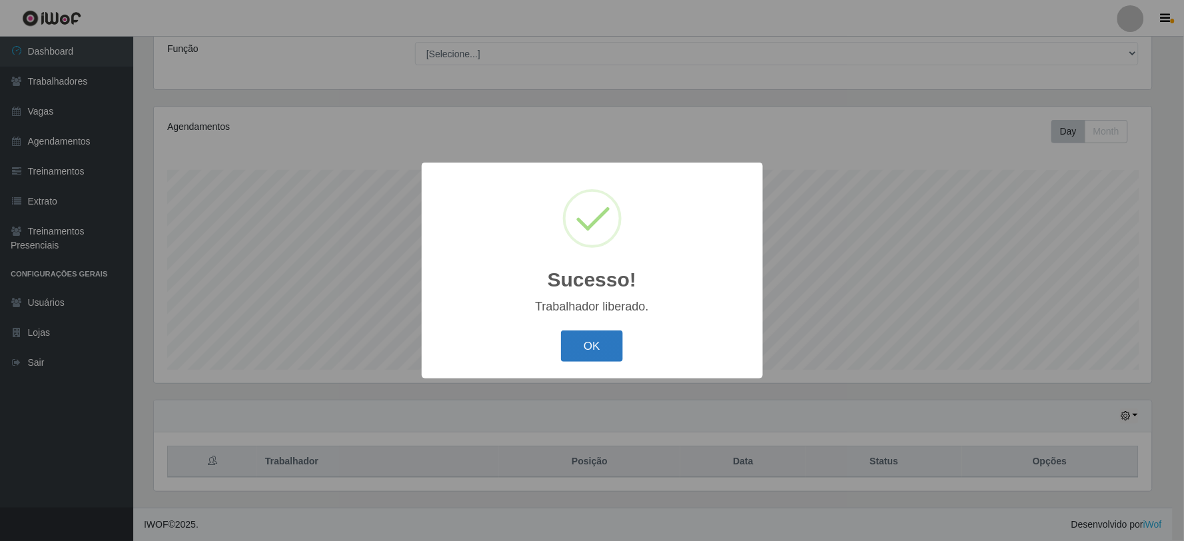
click at [591, 350] on button "OK" at bounding box center [592, 345] width 62 height 31
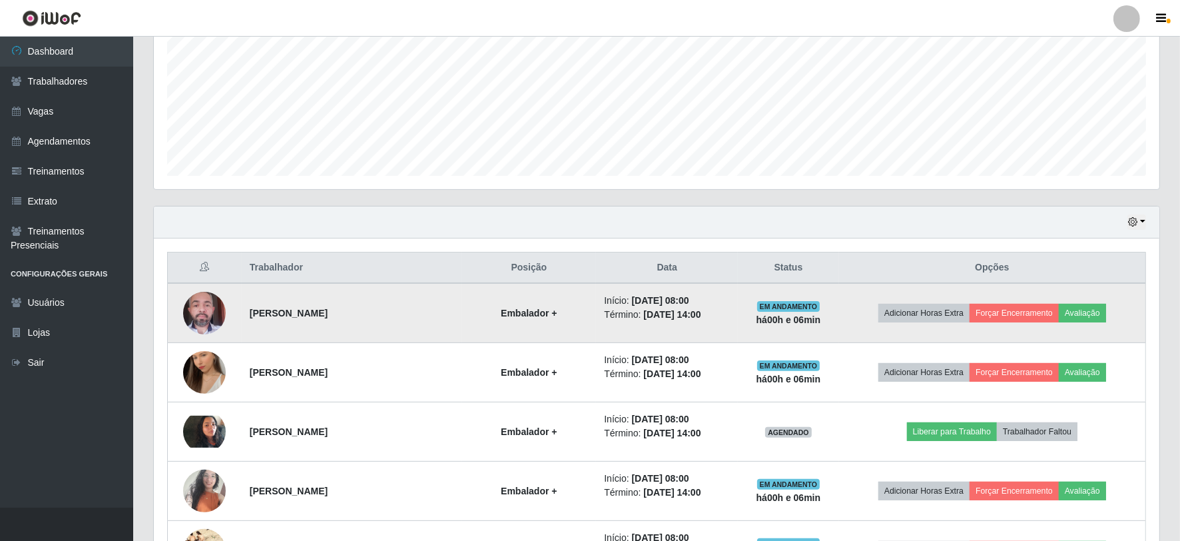
scroll to position [402, 0]
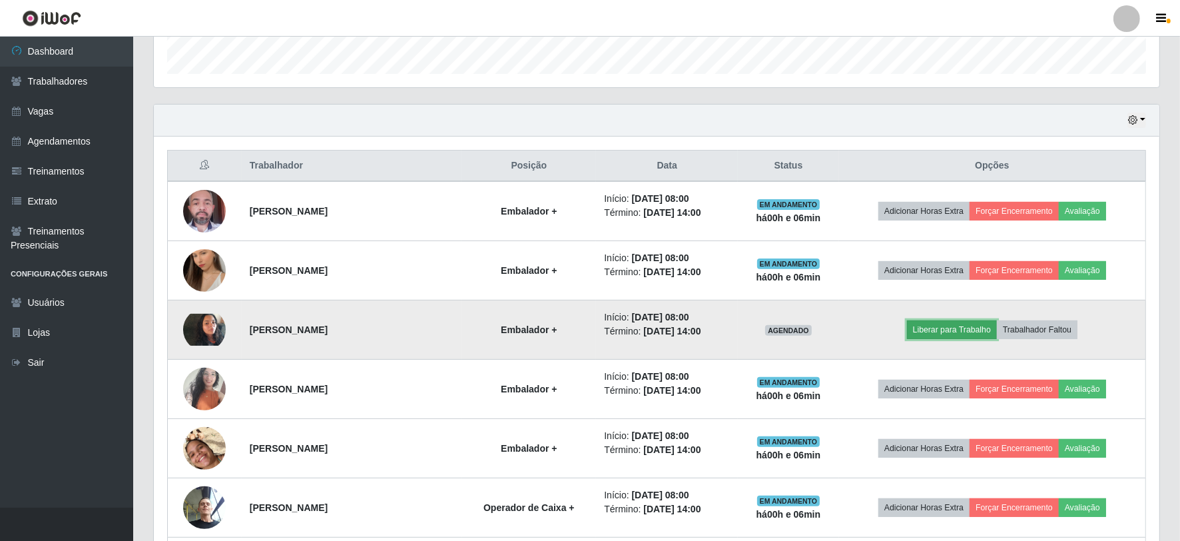
click at [946, 332] on button "Liberar para Trabalho" at bounding box center [952, 329] width 90 height 19
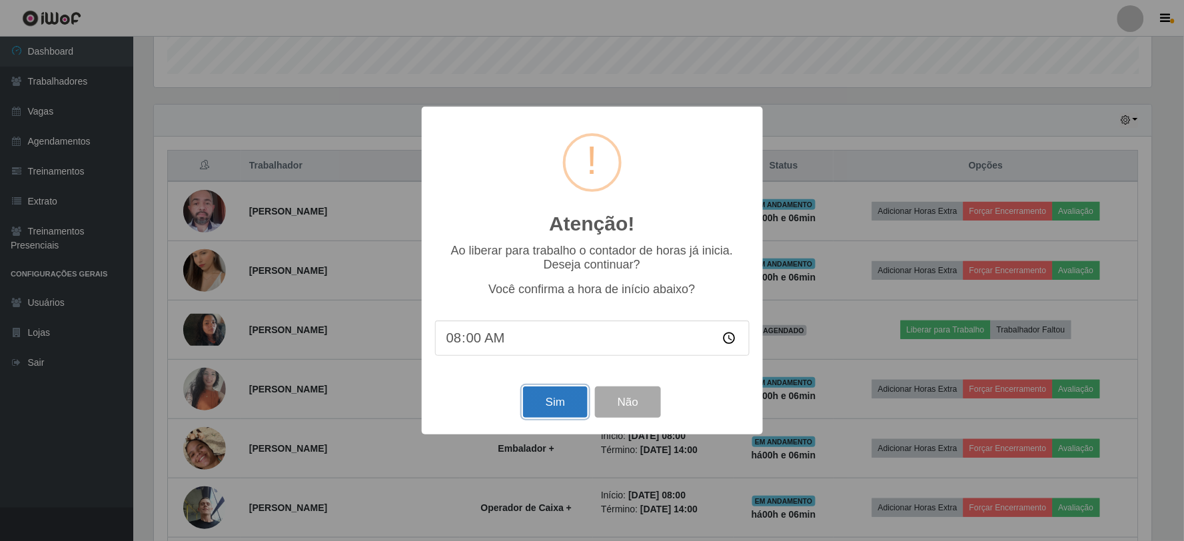
click at [558, 398] on button "Sim" at bounding box center [555, 401] width 65 height 31
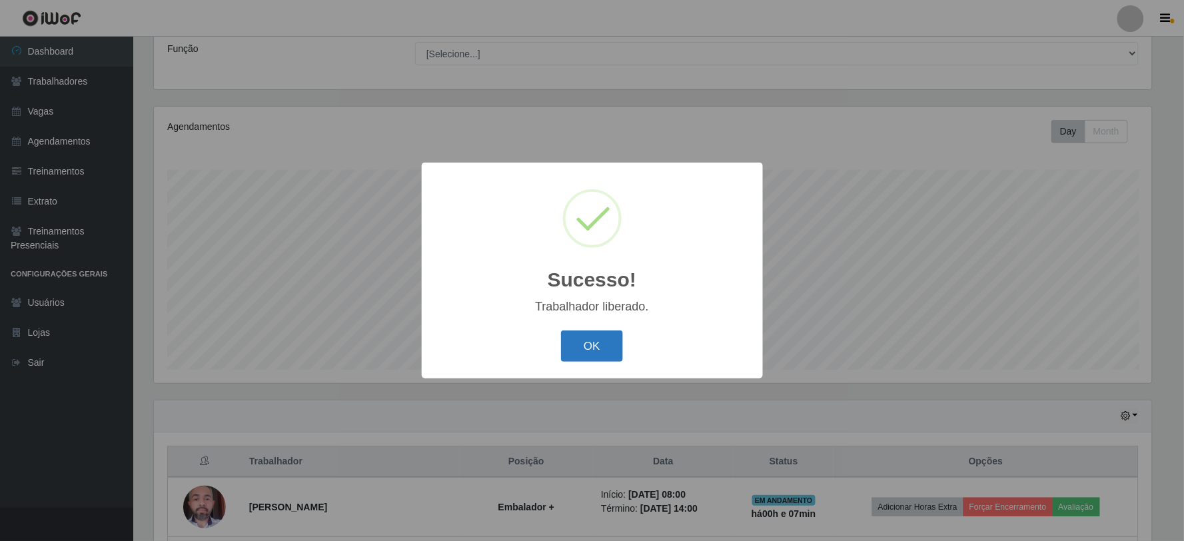
click at [587, 354] on button "OK" at bounding box center [592, 345] width 62 height 31
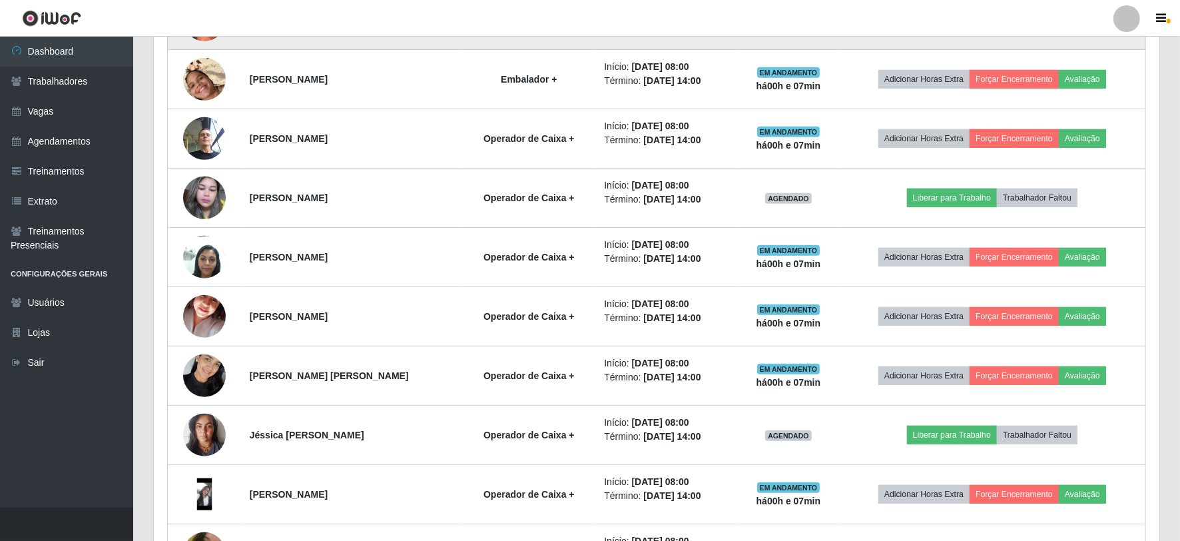
scroll to position [773, 0]
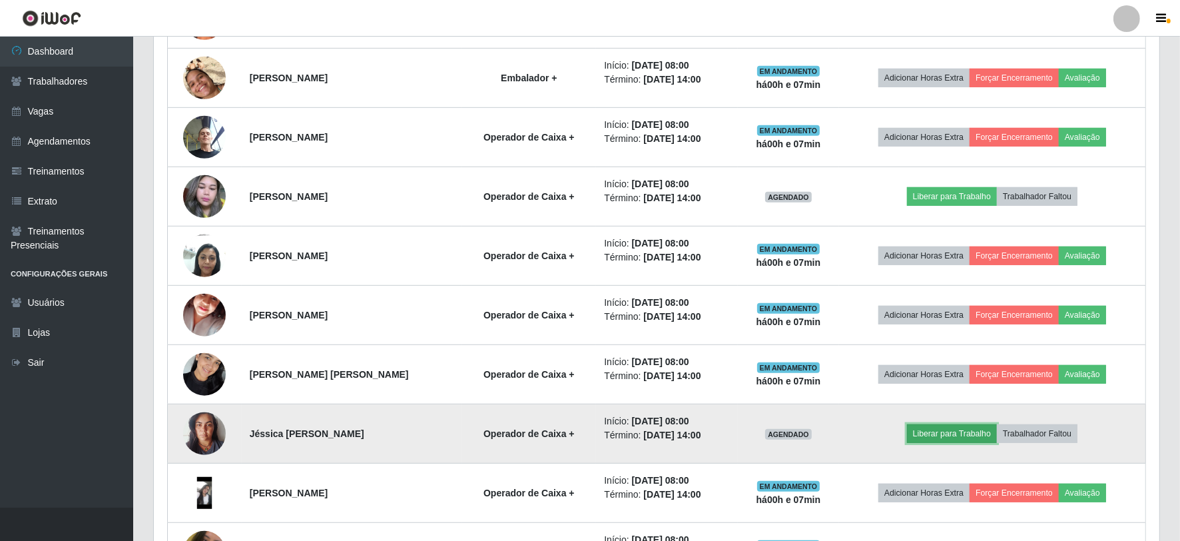
click at [958, 429] on button "Liberar para Trabalho" at bounding box center [952, 433] width 90 height 19
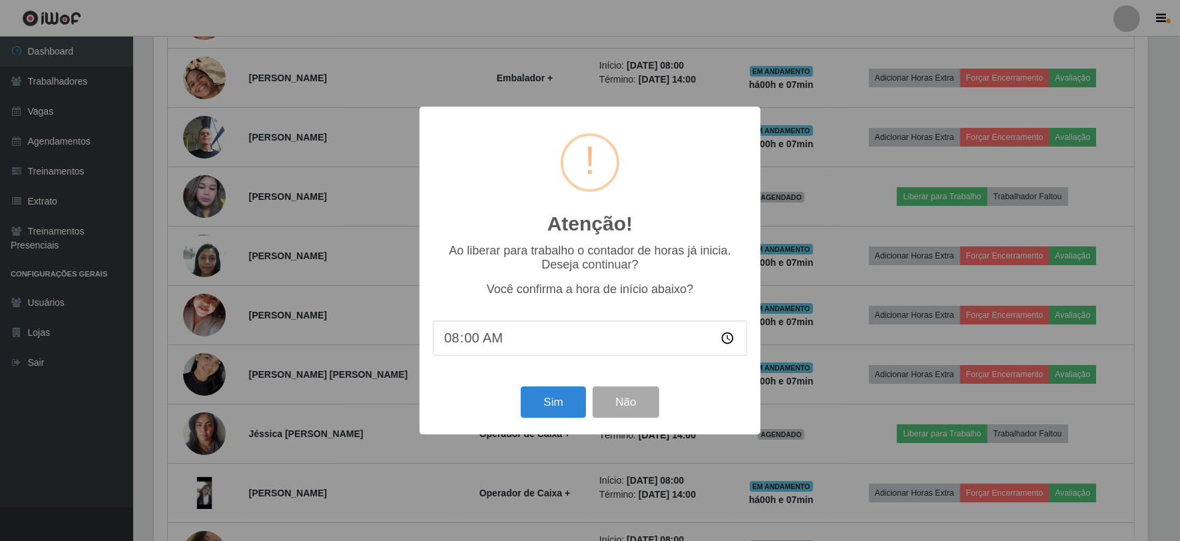
scroll to position [276, 997]
click at [553, 396] on button "Sim" at bounding box center [555, 401] width 65 height 31
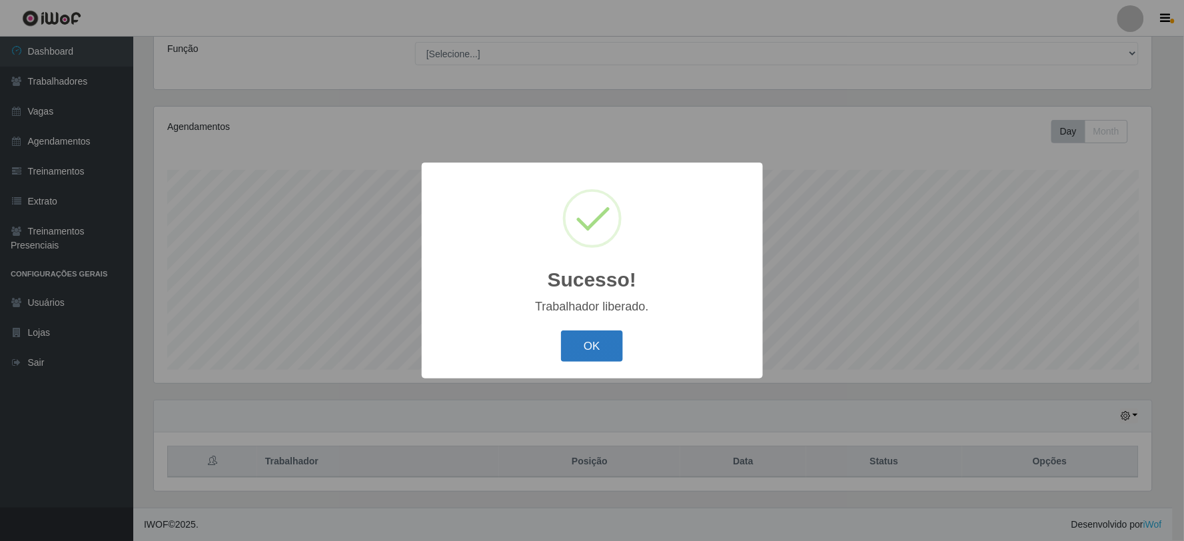
click at [603, 344] on button "OK" at bounding box center [592, 345] width 62 height 31
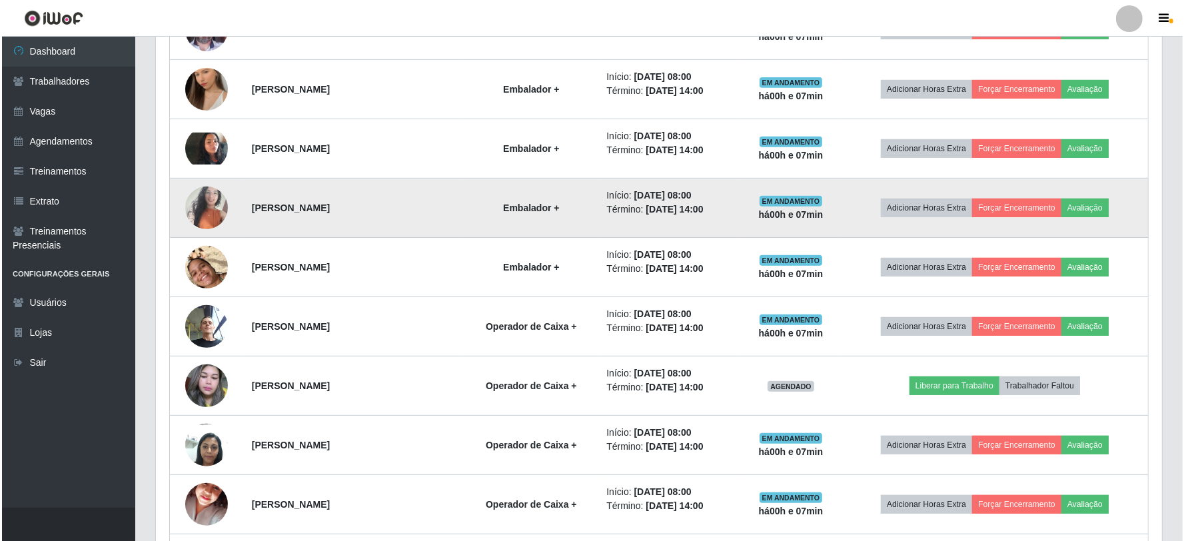
scroll to position [624, 0]
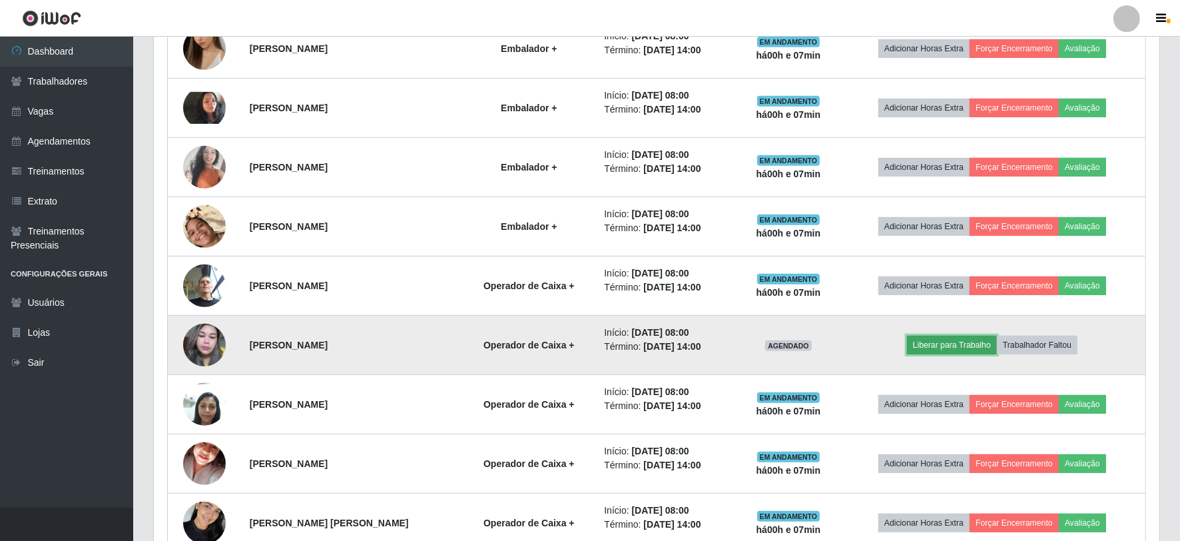
click at [969, 344] on button "Liberar para Trabalho" at bounding box center [952, 345] width 90 height 19
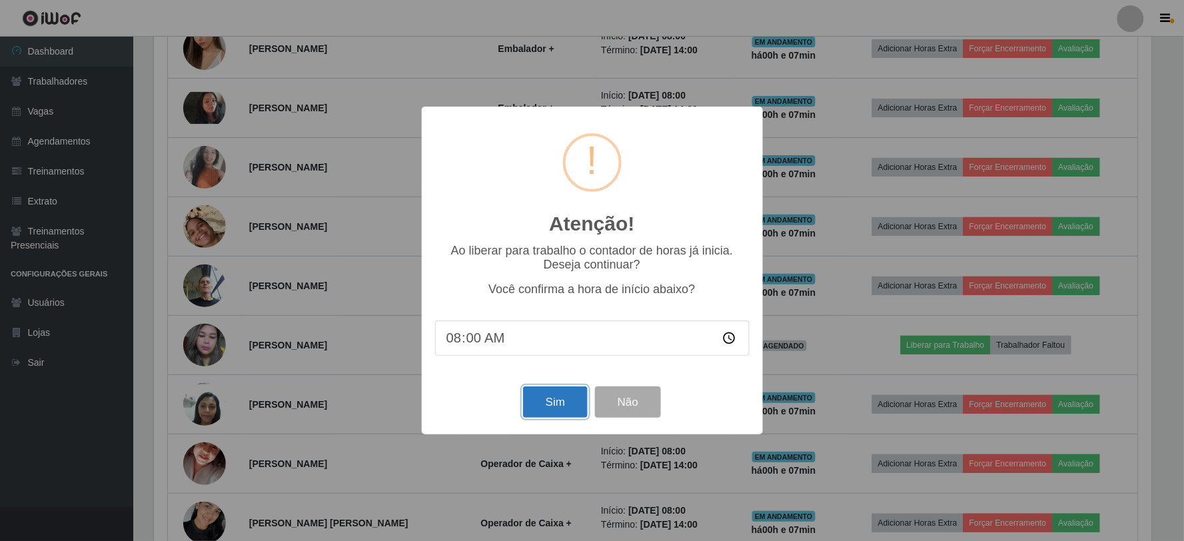
click at [561, 407] on button "Sim" at bounding box center [555, 401] width 65 height 31
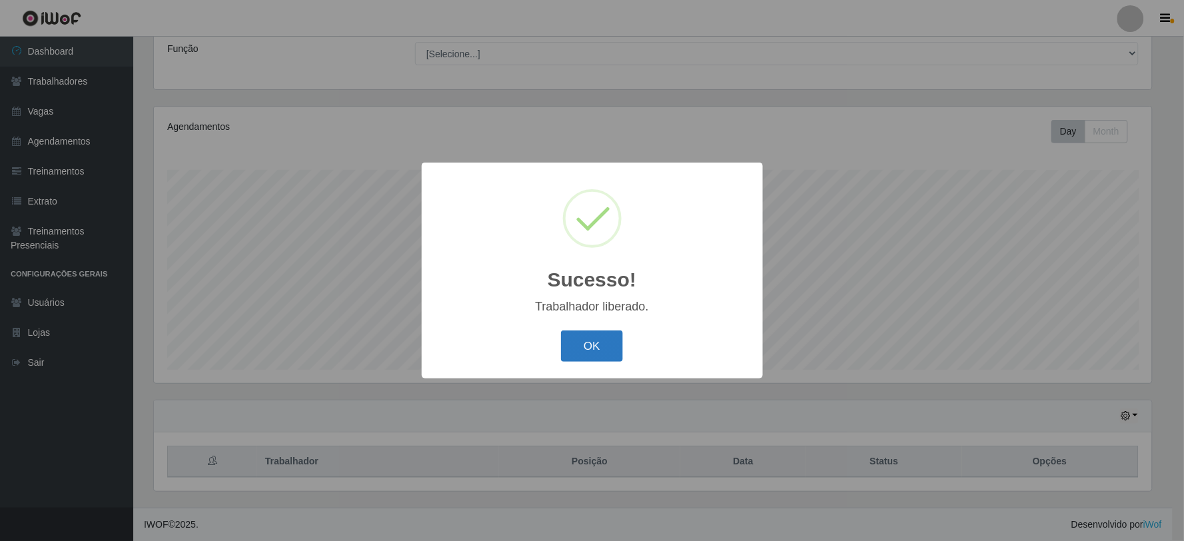
click at [600, 340] on button "OK" at bounding box center [592, 345] width 62 height 31
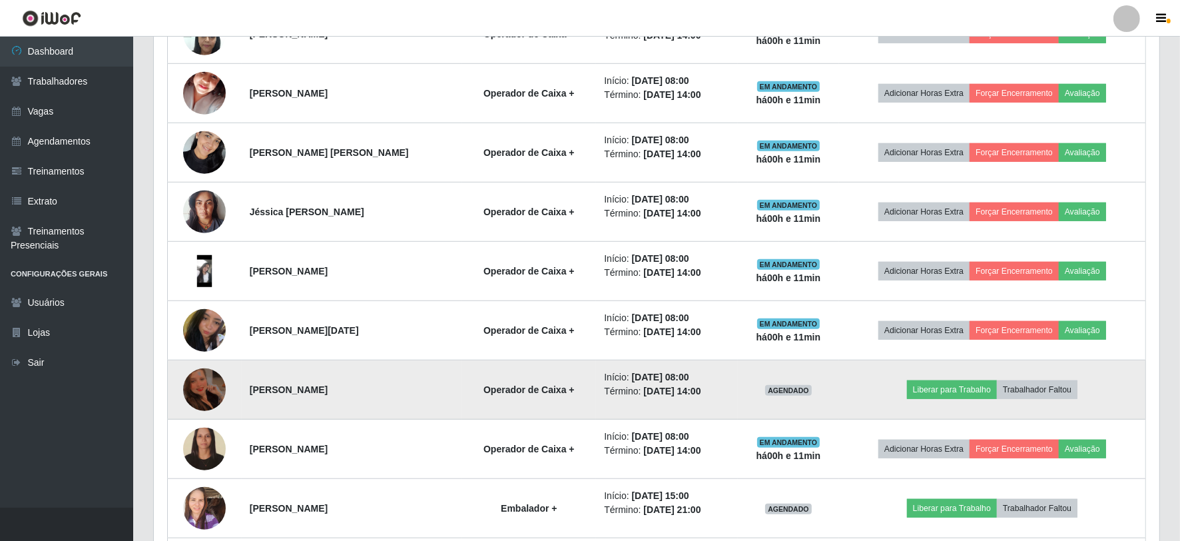
click at [204, 385] on img at bounding box center [204, 389] width 43 height 57
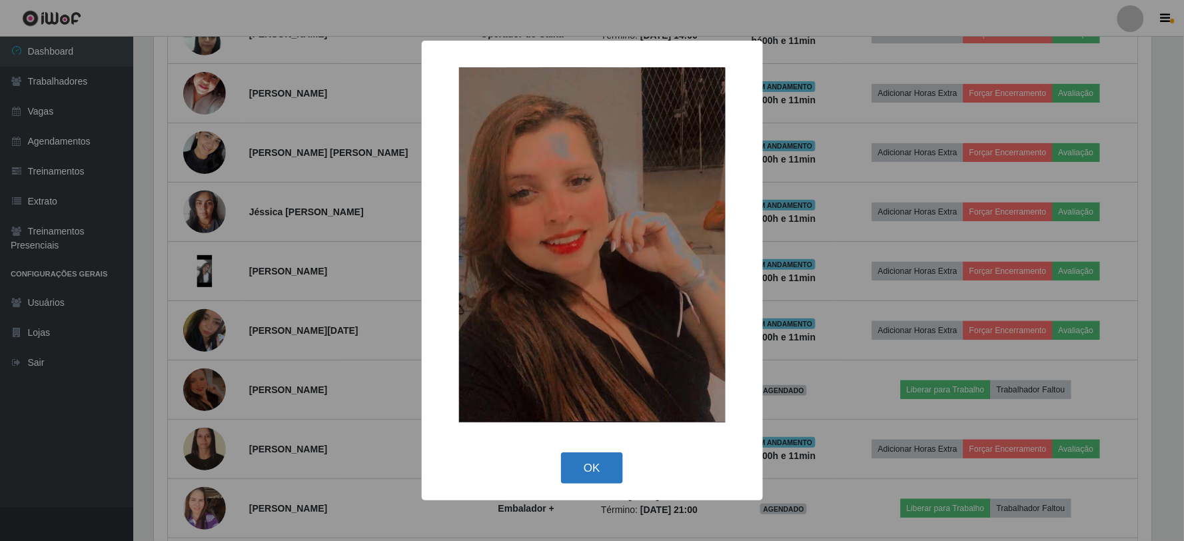
click at [605, 460] on button "OK" at bounding box center [592, 467] width 62 height 31
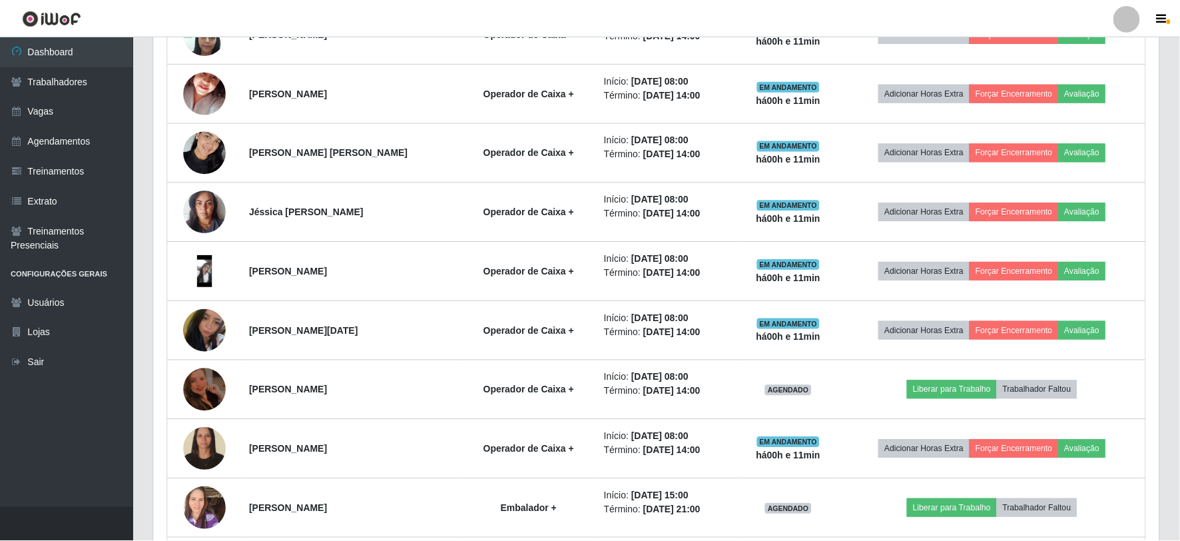
scroll to position [276, 1006]
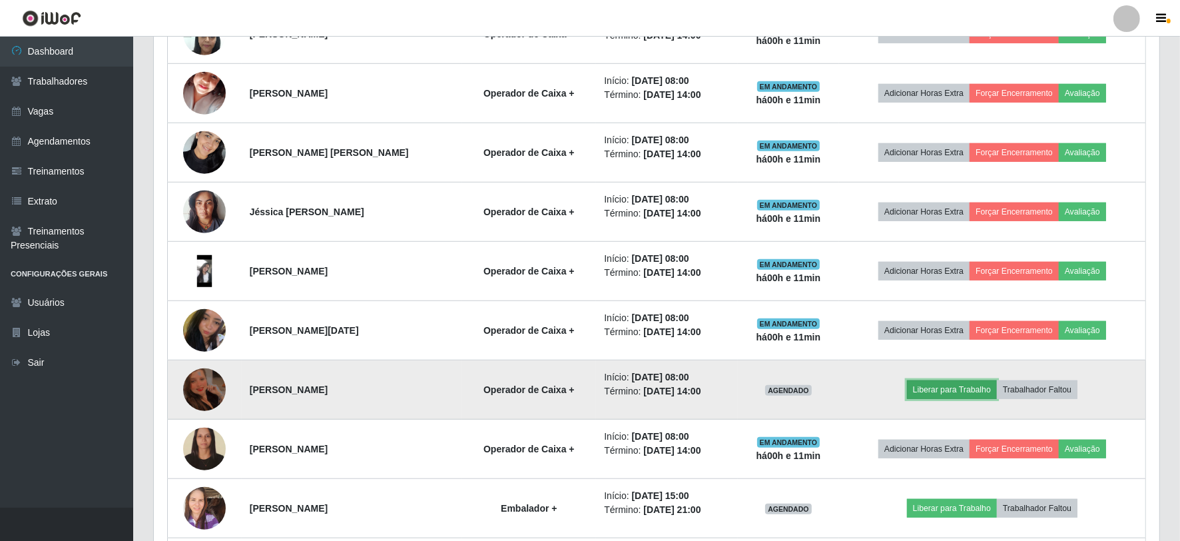
click at [944, 389] on button "Liberar para Trabalho" at bounding box center [952, 389] width 90 height 19
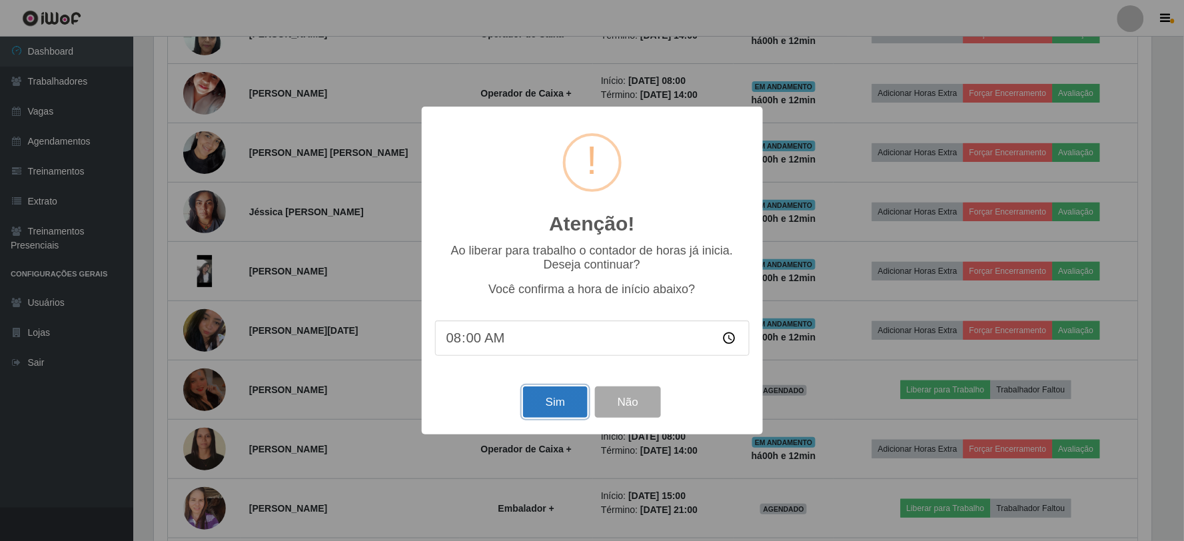
click at [571, 400] on button "Sim" at bounding box center [555, 401] width 65 height 31
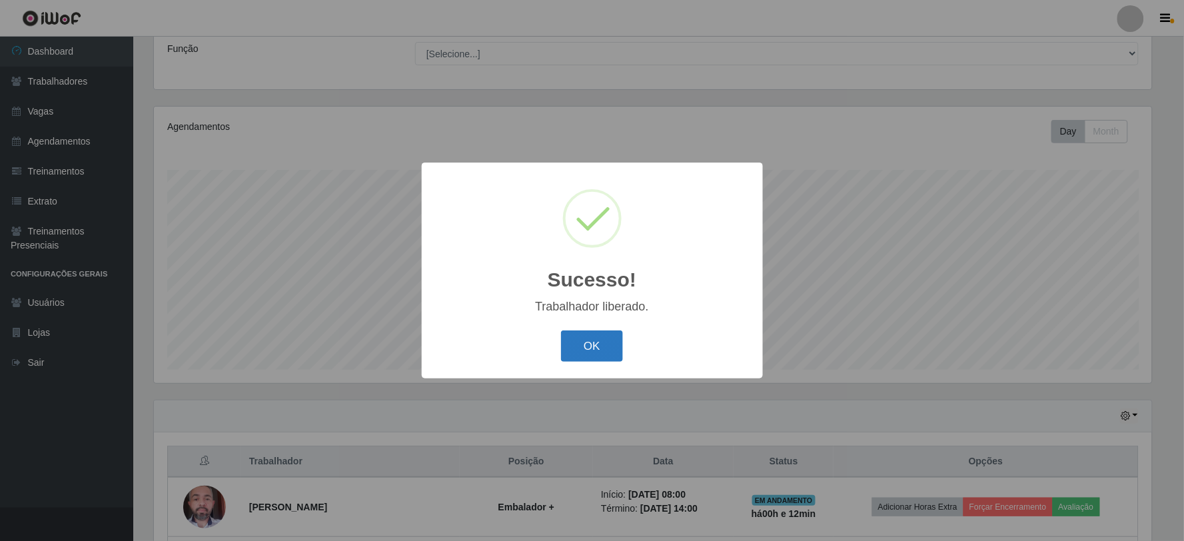
click at [578, 355] on button "OK" at bounding box center [592, 345] width 62 height 31
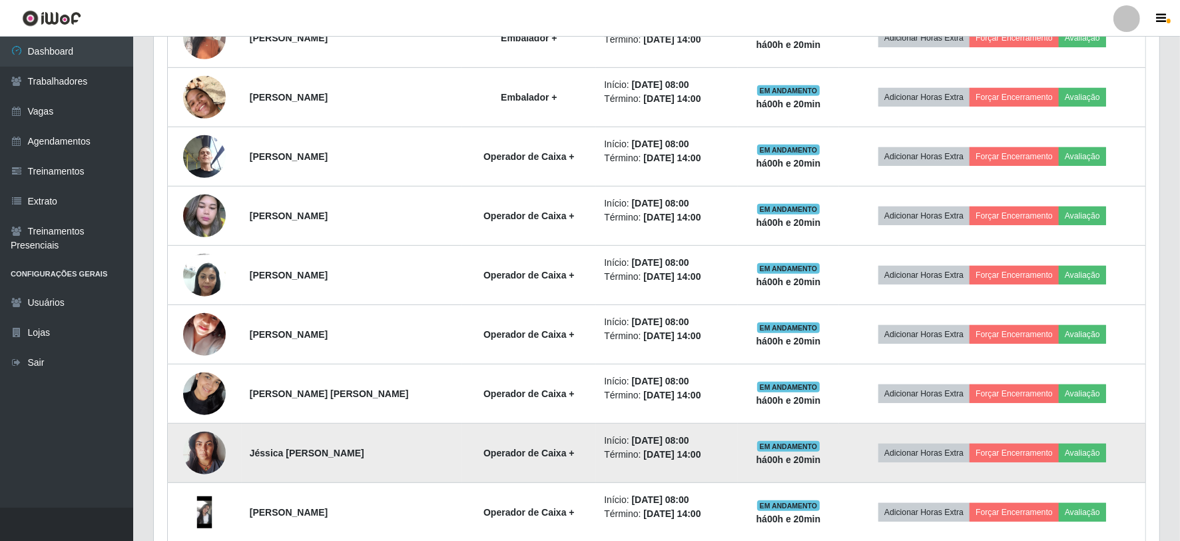
scroll to position [994, 0]
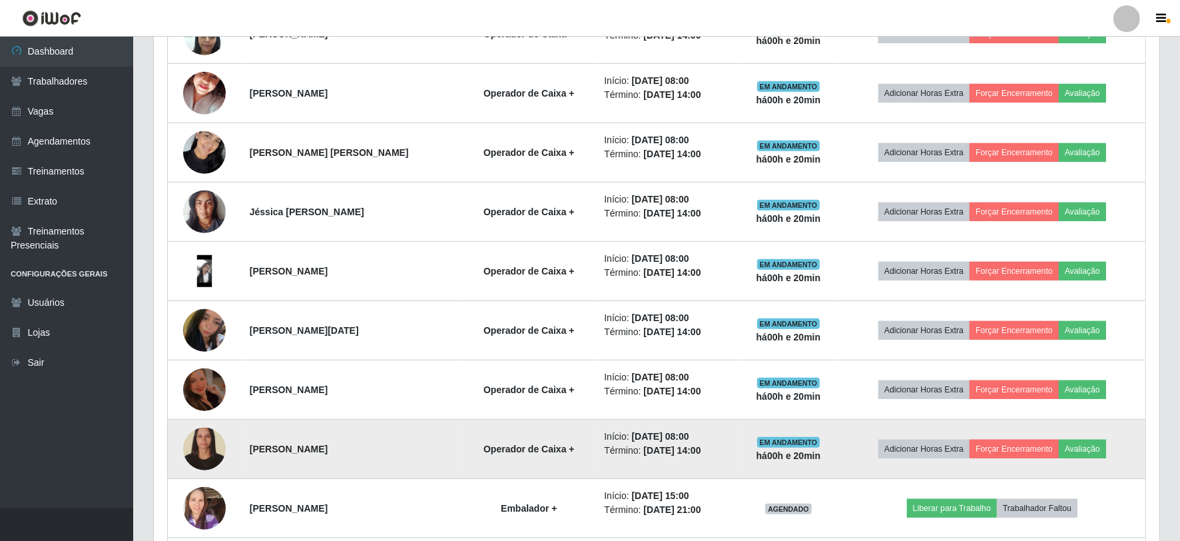
click at [207, 452] on img at bounding box center [204, 449] width 43 height 58
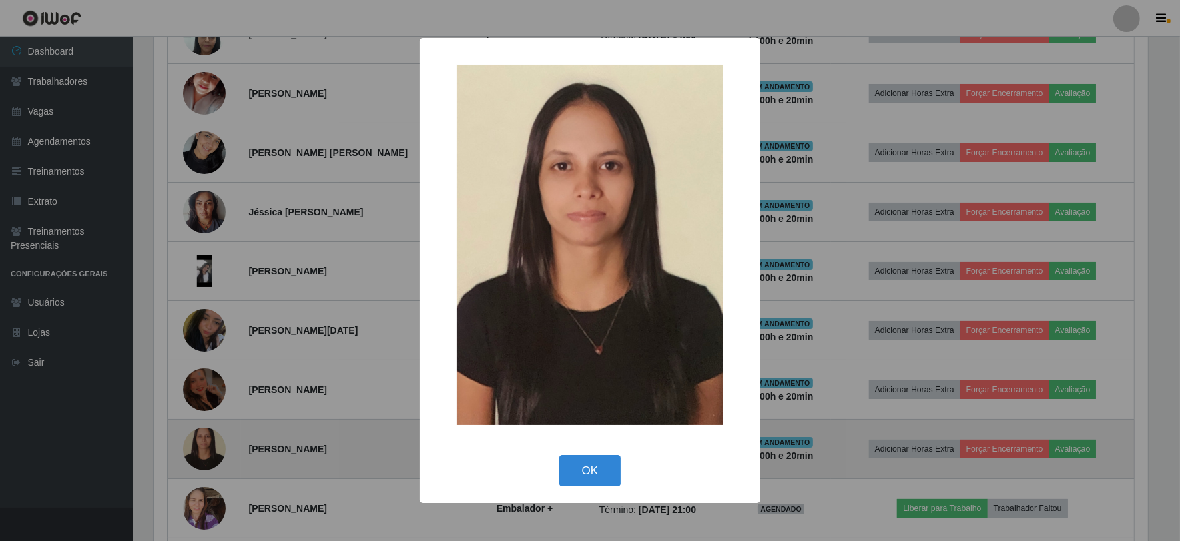
scroll to position [276, 997]
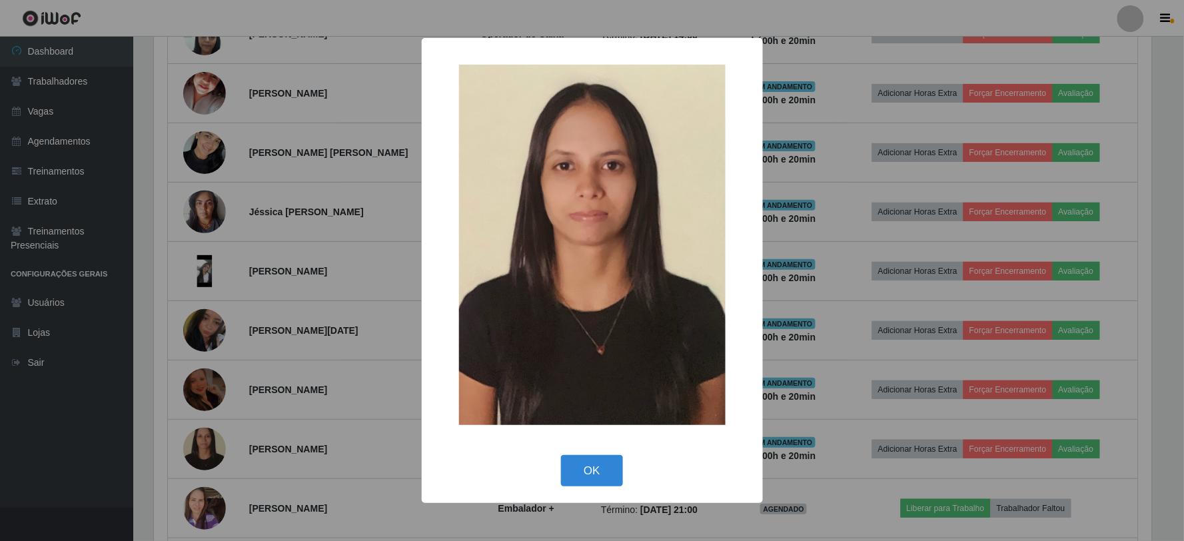
click at [127, 336] on div "× OK Cancel" at bounding box center [592, 270] width 1184 height 541
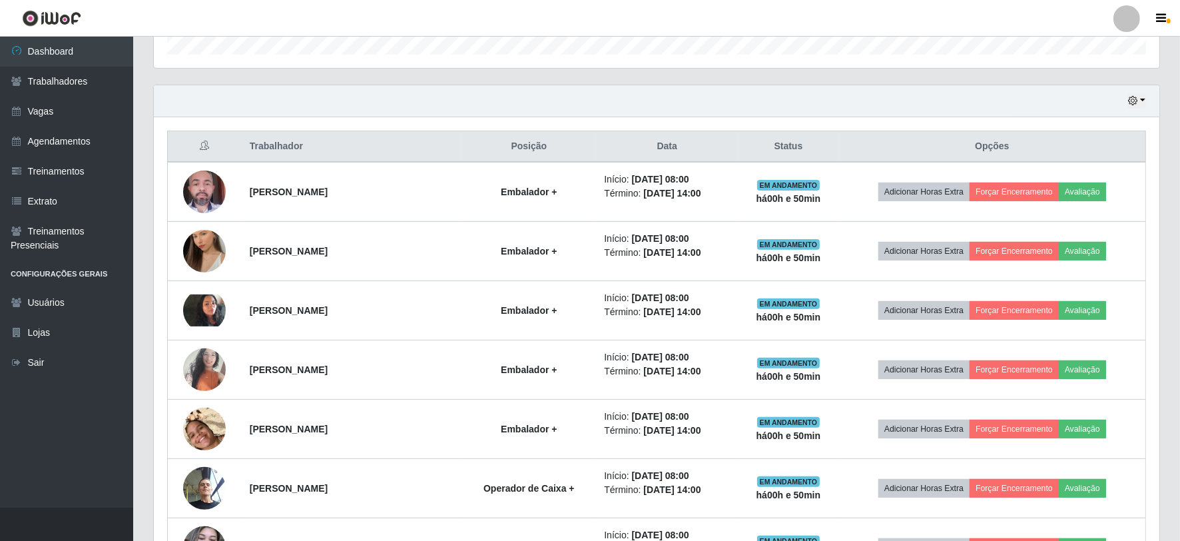
scroll to position [0, 0]
